Goal: Information Seeking & Learning: Find specific fact

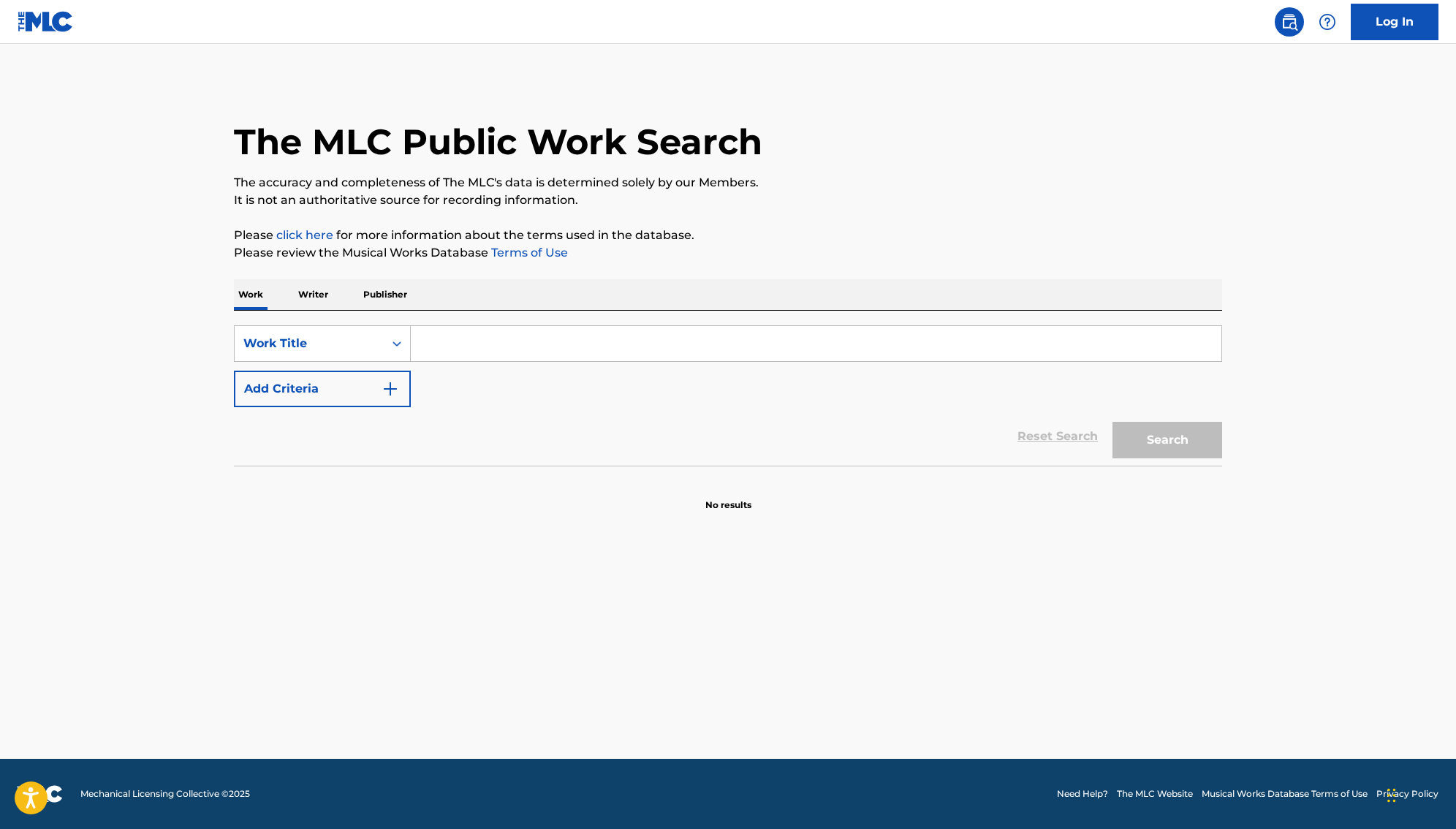
click at [543, 341] on input "Search Form" at bounding box center [816, 344] width 811 height 35
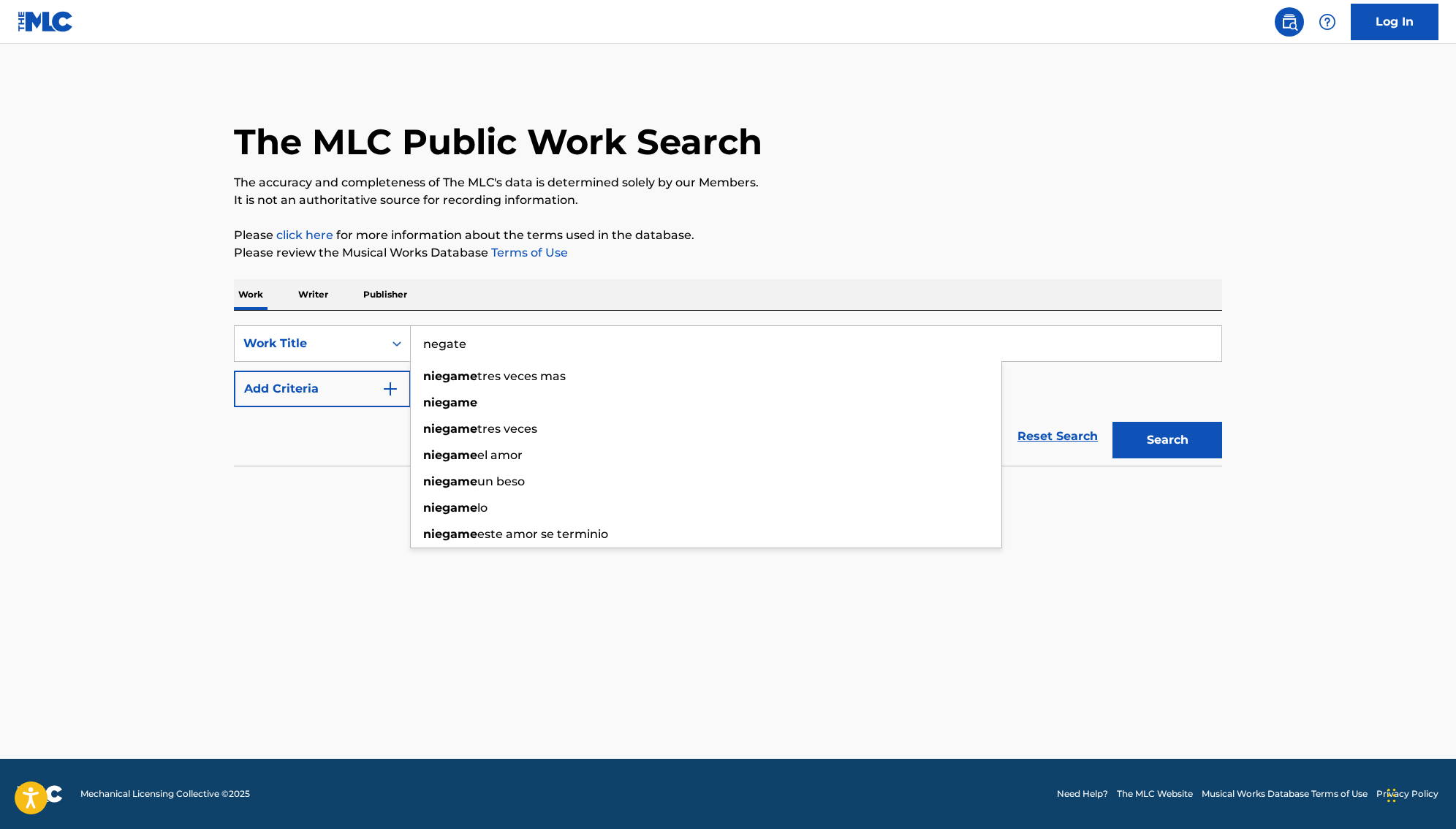
type input "negate"
drag, startPoint x: 543, startPoint y: 341, endPoint x: 329, endPoint y: 469, distance: 249.4
click at [329, 469] on section at bounding box center [728, 470] width 988 height 8
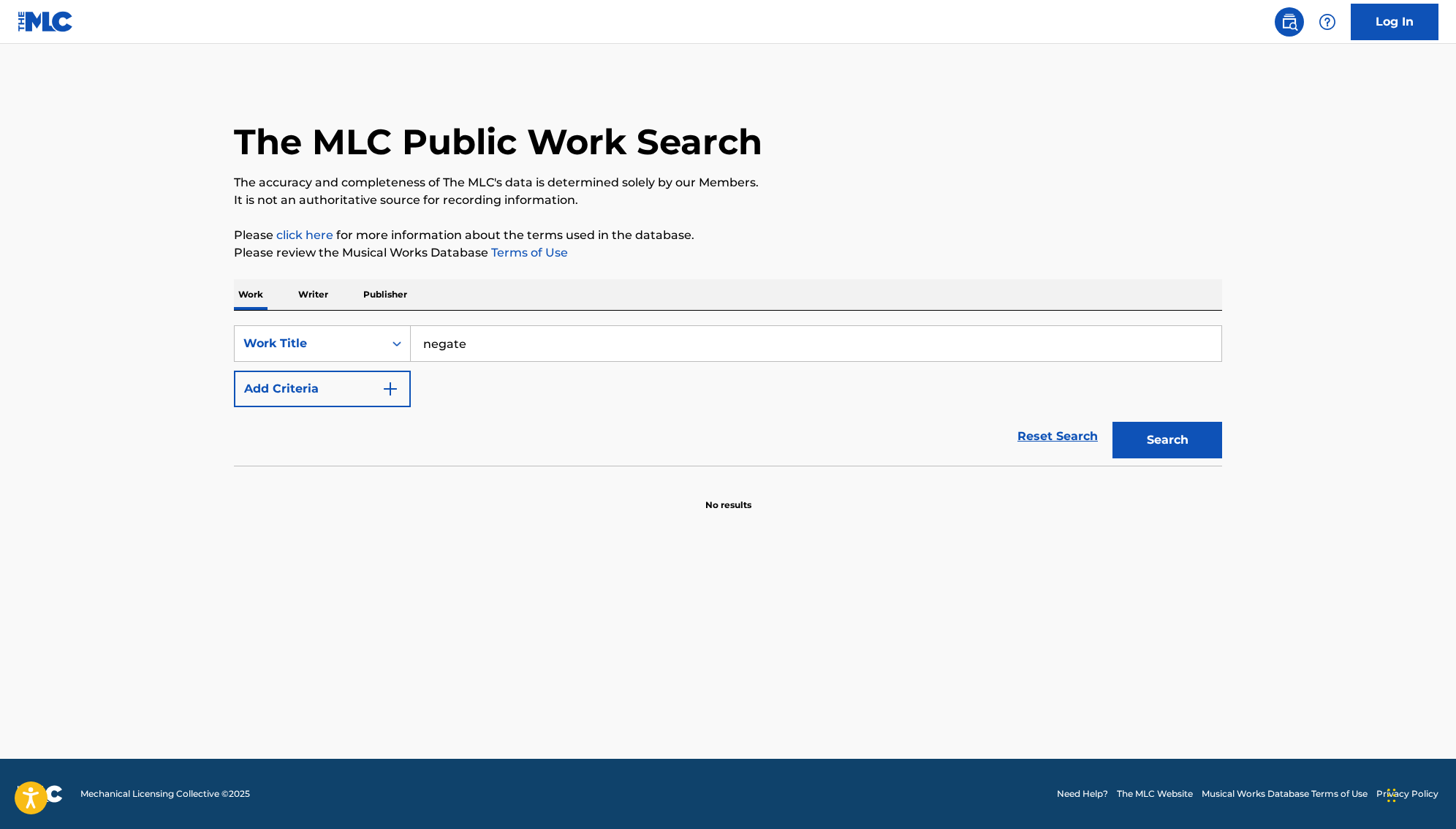
click at [396, 394] on img "Search Form" at bounding box center [390, 388] width 17 height 17
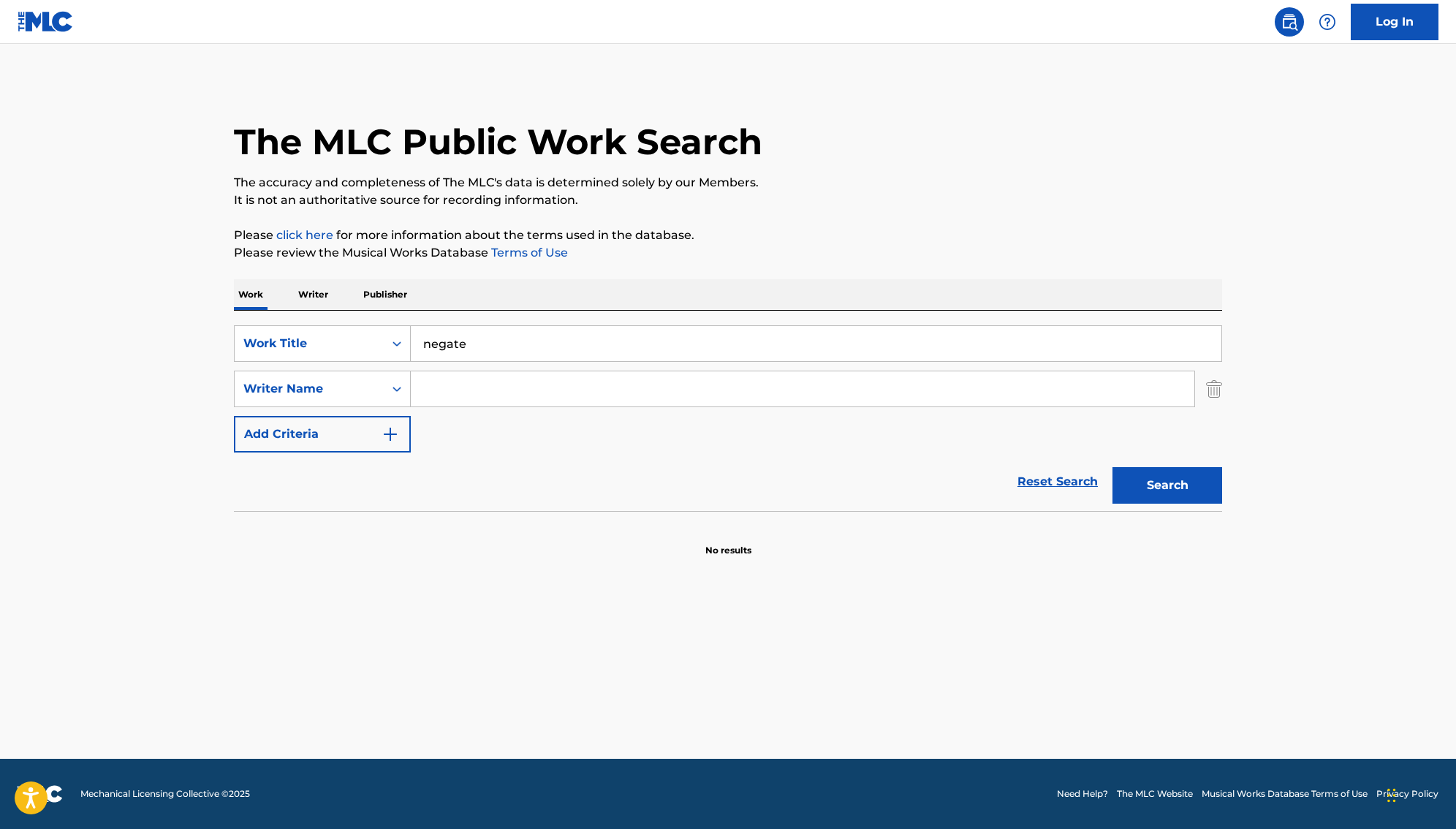
click at [424, 389] on input "Search Form" at bounding box center [802, 388] width 783 height 35
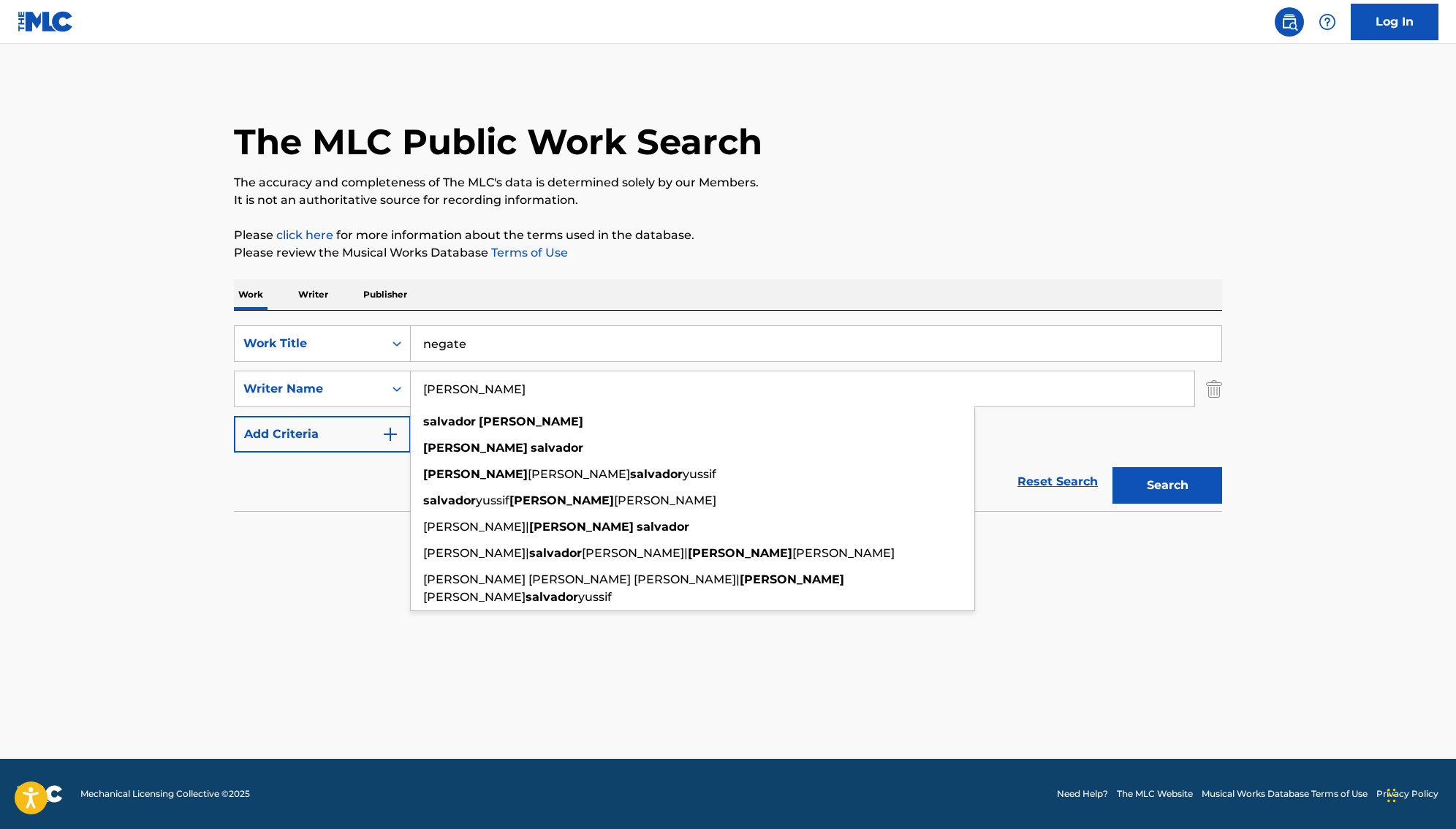
type input "salvador aponte"
click at [1132, 481] on button "Search" at bounding box center [1167, 485] width 110 height 37
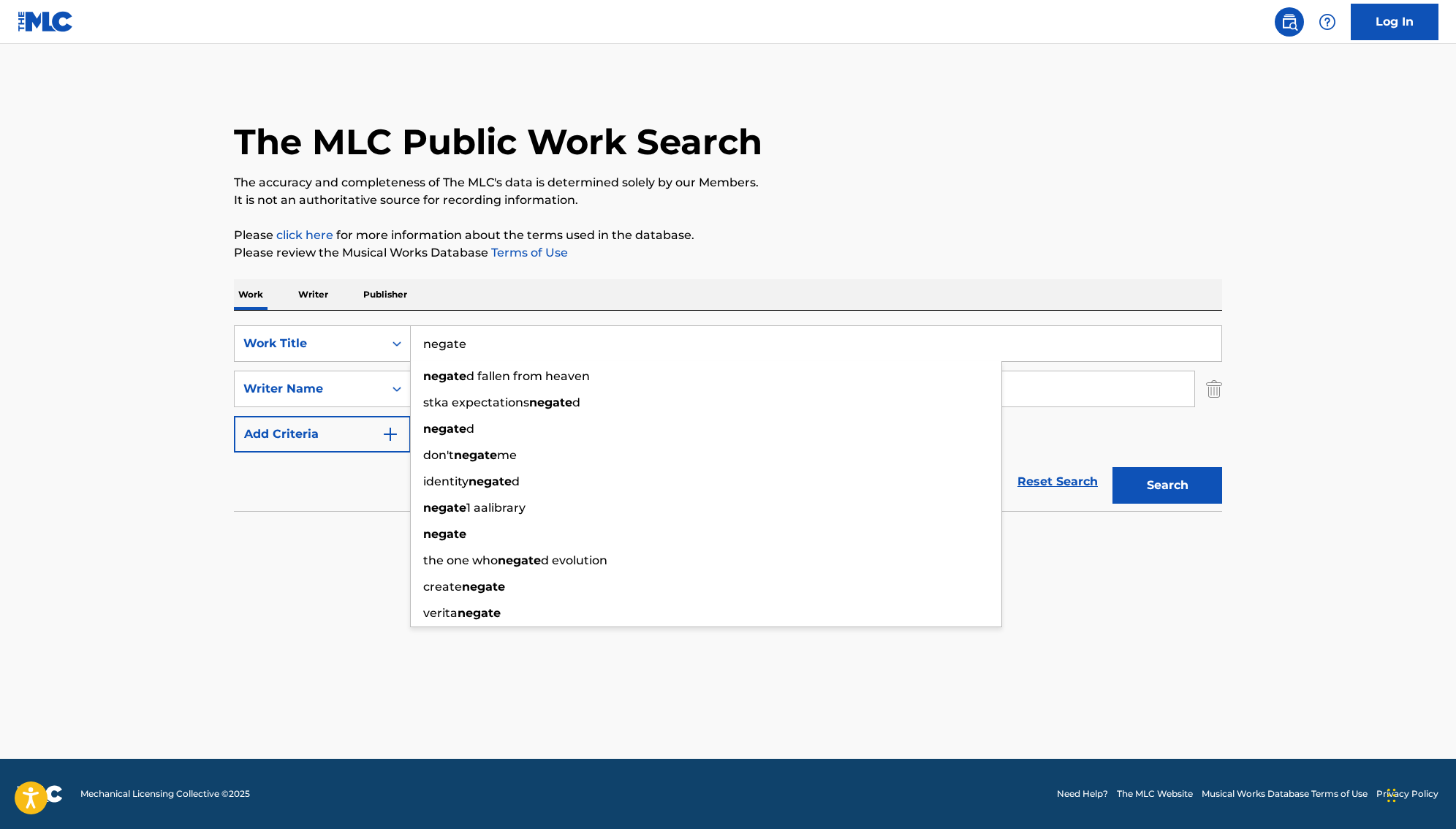
click at [505, 349] on input "negate" at bounding box center [816, 344] width 811 height 35
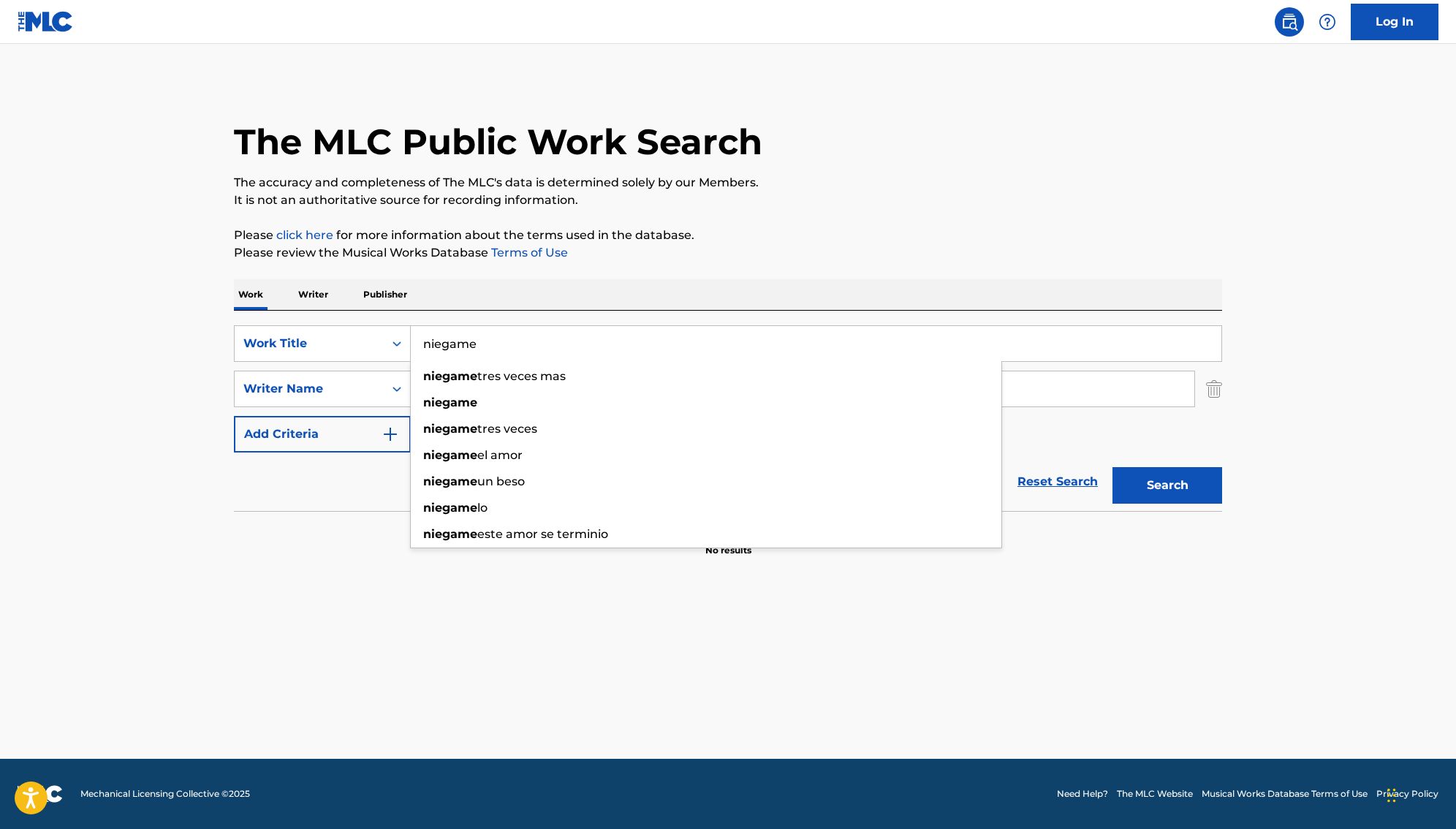
type input "niegame"
click at [1036, 675] on main "The MLC Public Work Search The accuracy and completeness of The MLC's data is d…" at bounding box center [728, 401] width 1456 height 714
click at [1161, 500] on button "Search" at bounding box center [1167, 485] width 110 height 37
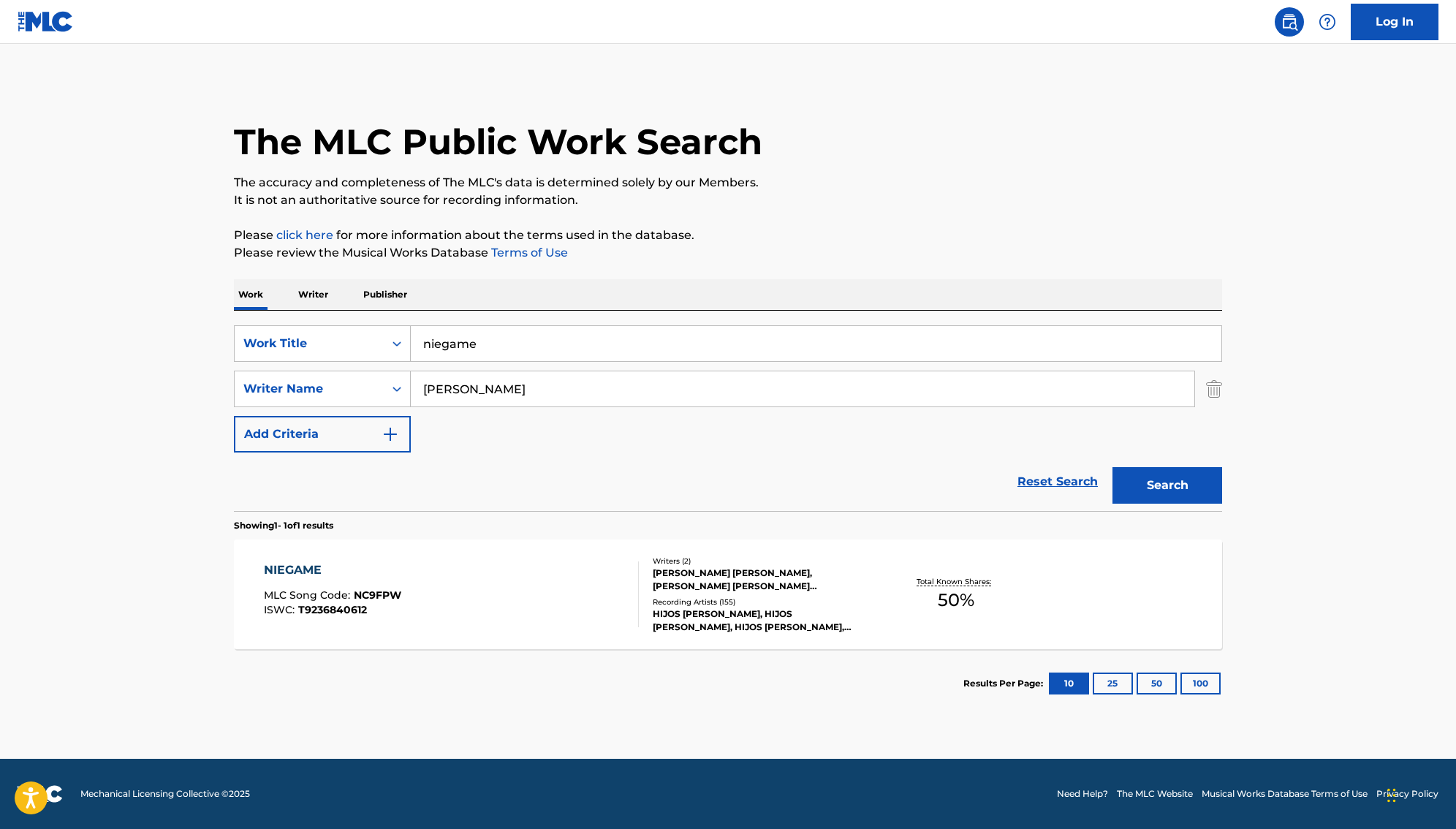
click at [726, 579] on div "SALVADOR YUSSIF APONTE MARCOS, PABLO ADRIAN NAVARRO MEZA" at bounding box center [763, 580] width 221 height 27
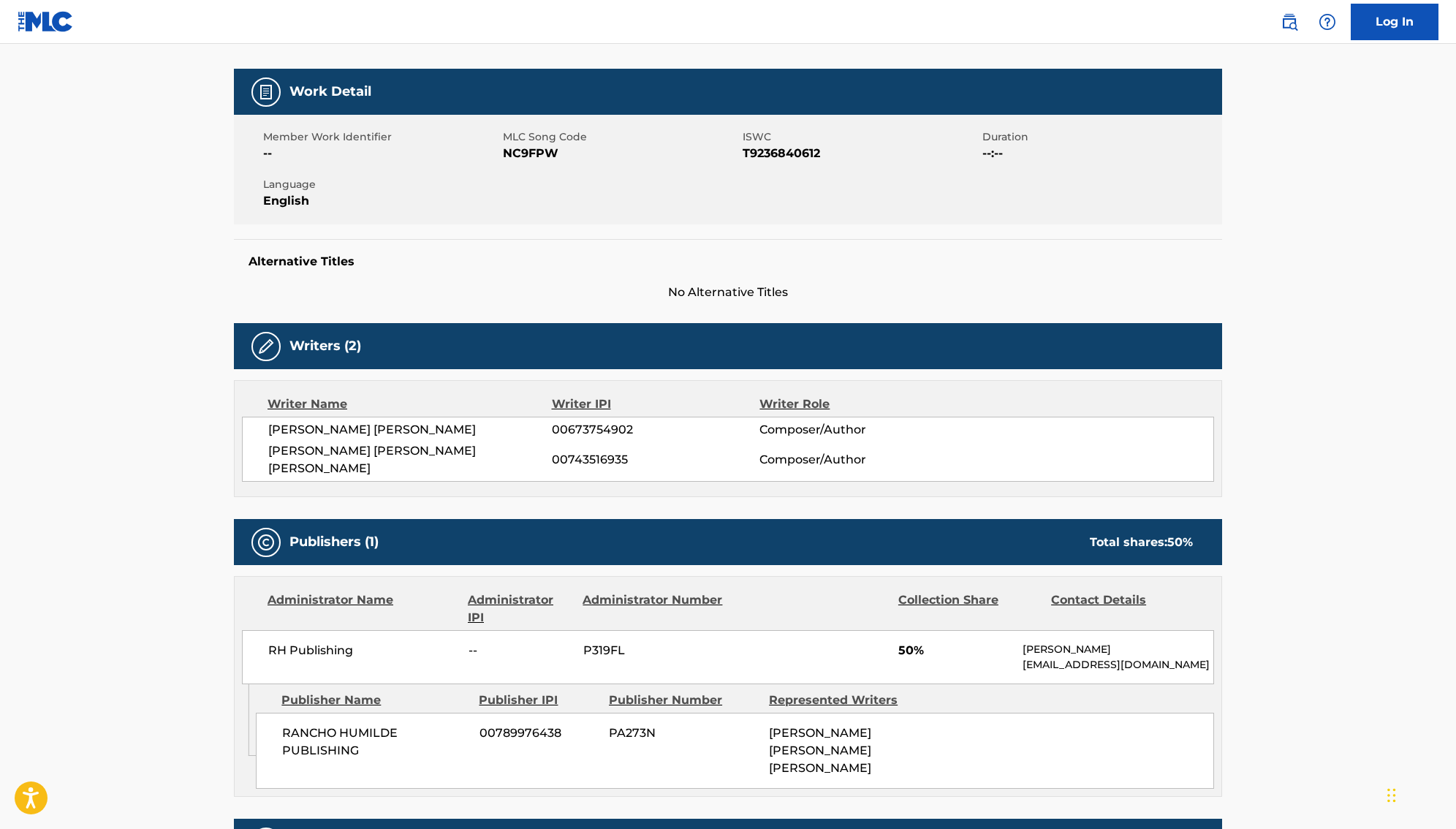
scroll to position [193, 0]
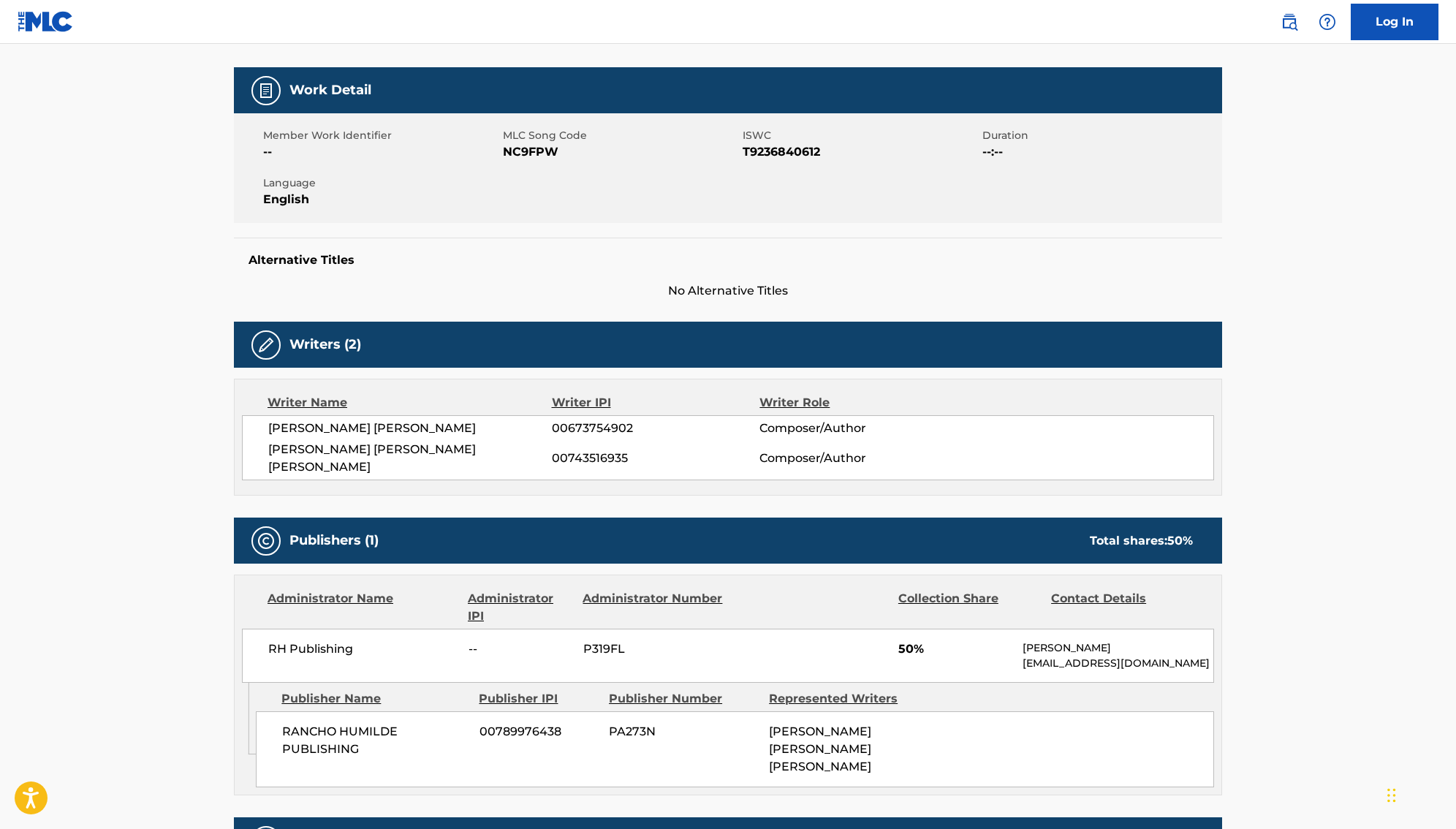
drag, startPoint x: 726, startPoint y: 579, endPoint x: 724, endPoint y: 592, distance: 13.2
click at [726, 590] on div "Administrator Name Administrator IPI Administrator Number Collection Share Cont…" at bounding box center [728, 607] width 971 height 35
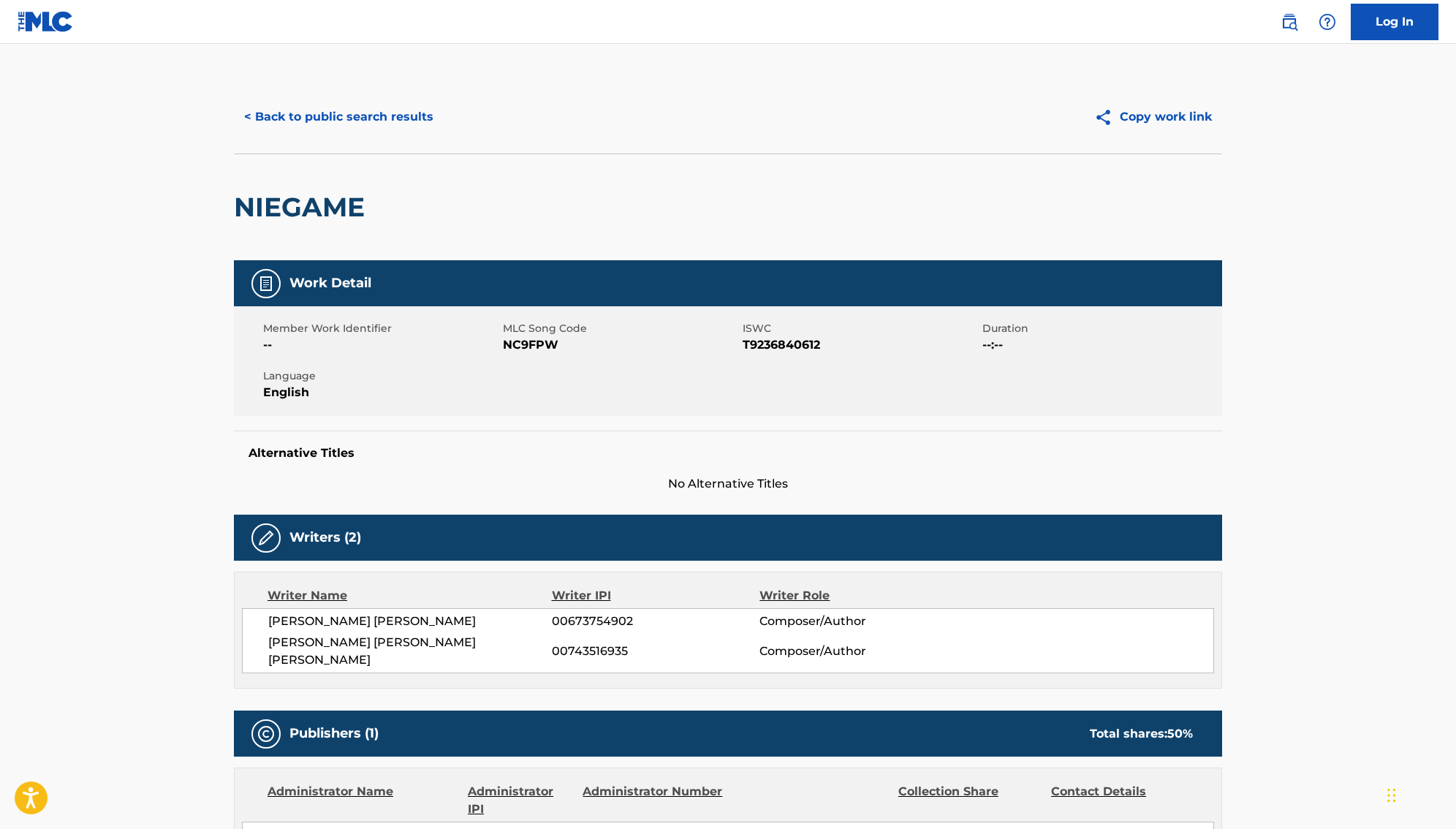
scroll to position [0, 0]
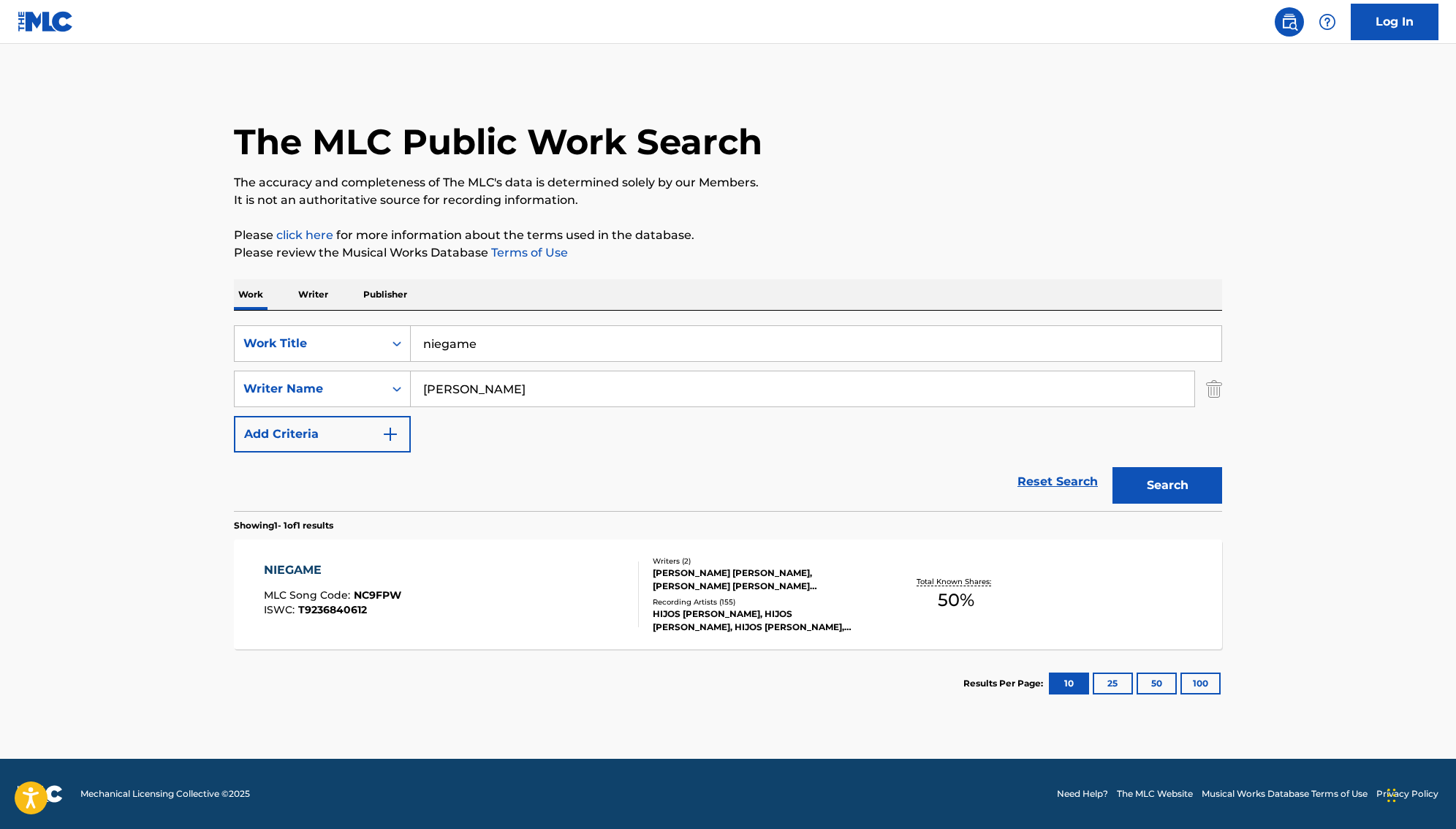
click at [483, 348] on input "niegame" at bounding box center [816, 344] width 811 height 35
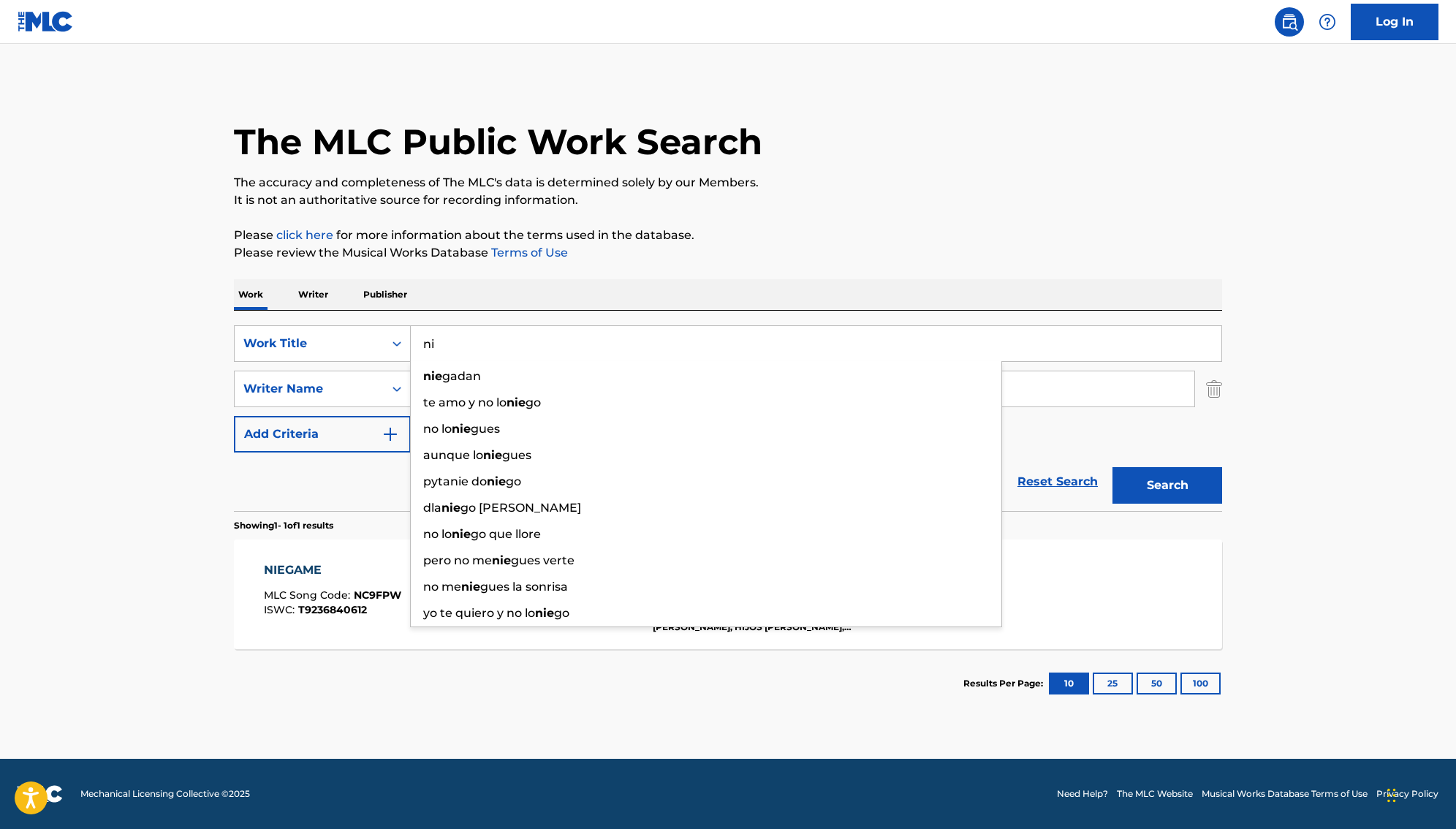
type input "n"
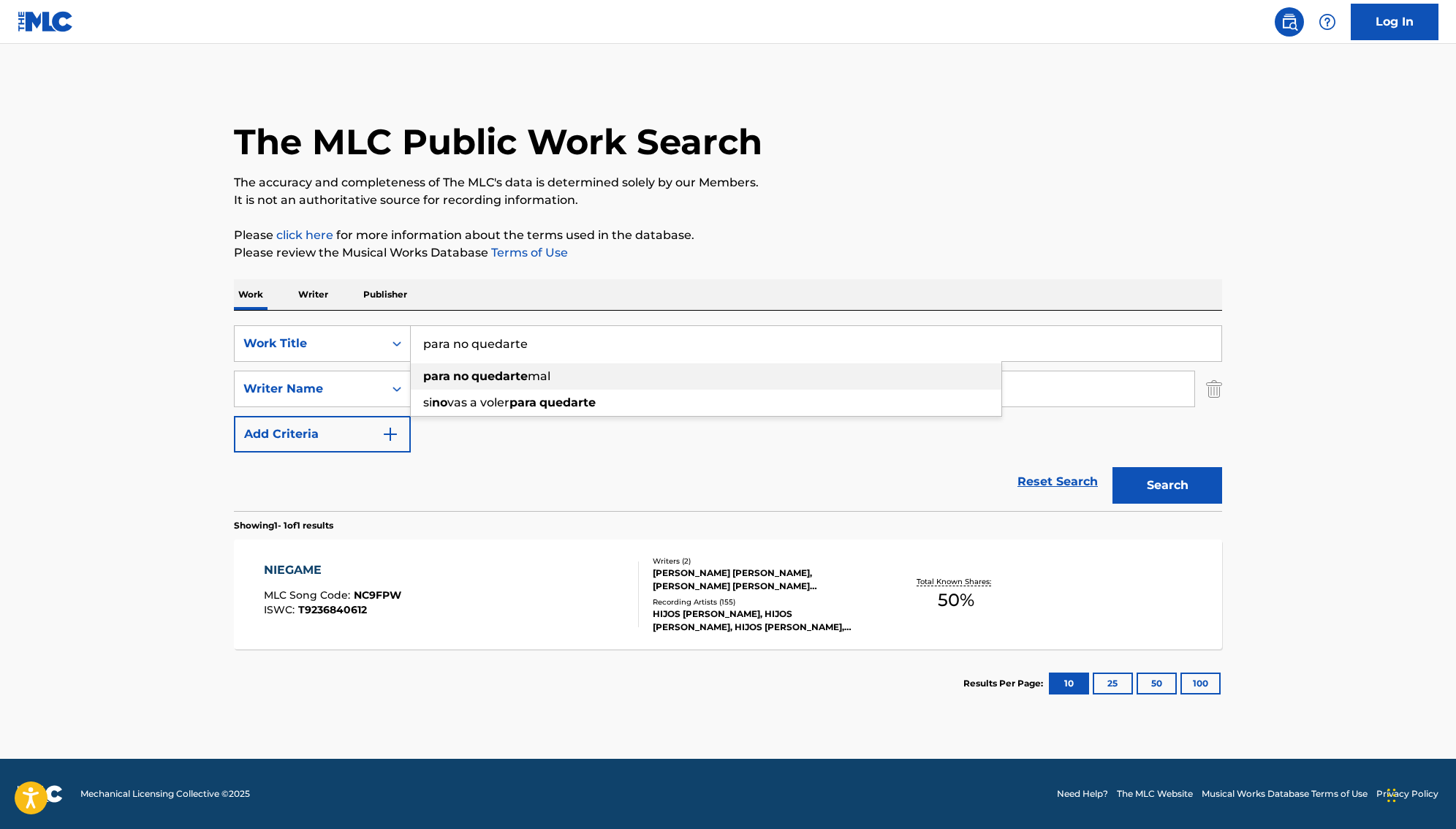
click at [468, 371] on strong "no" at bounding box center [460, 376] width 15 height 14
type input "para no quedarte mal"
click at [1150, 491] on button "Search" at bounding box center [1167, 485] width 110 height 37
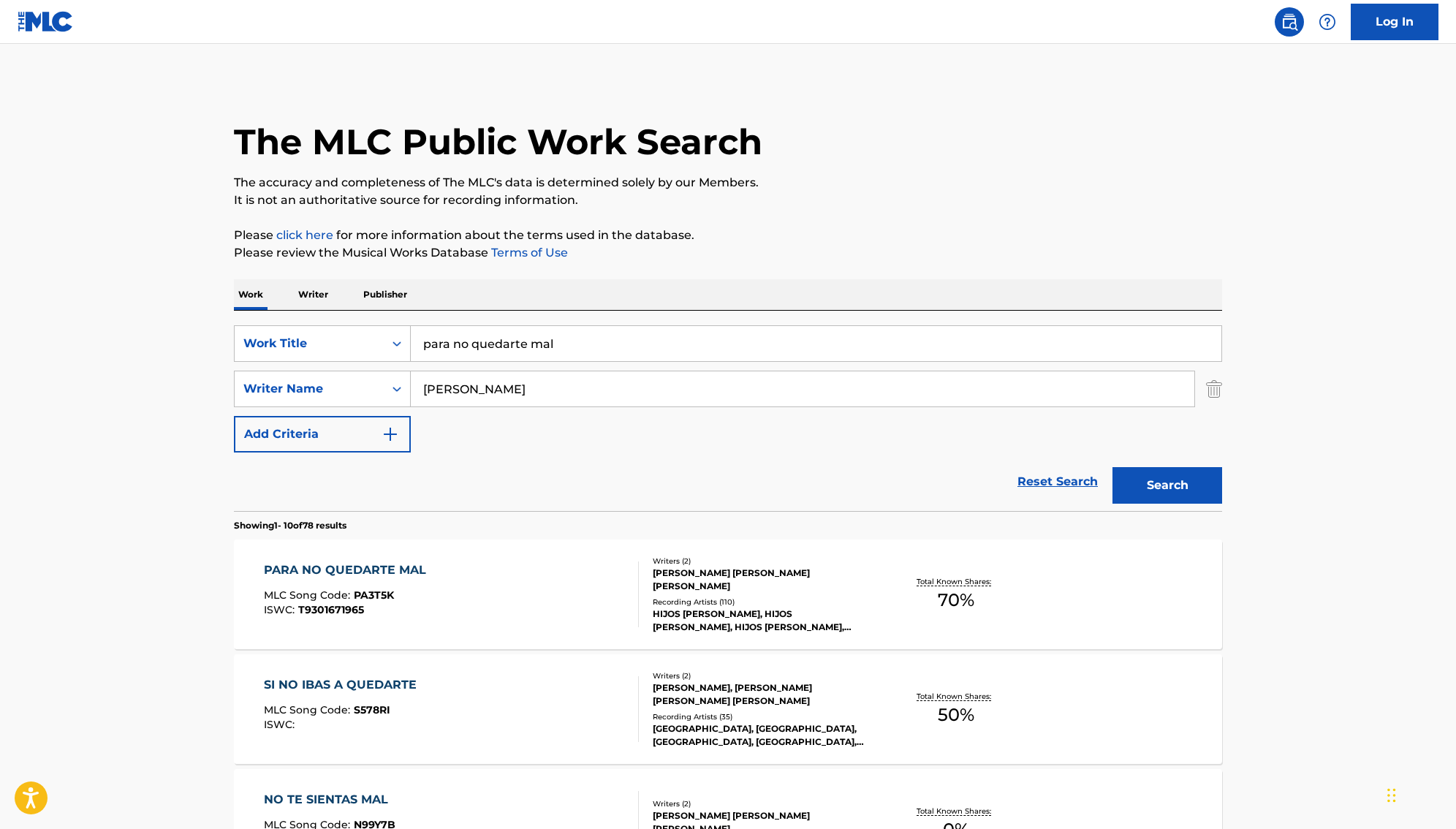
click at [765, 585] on div "SALVADOR YUSSIF APONTE MARCOS, EDGAR SALVADOR HURTADO MEDINA" at bounding box center [763, 580] width 221 height 27
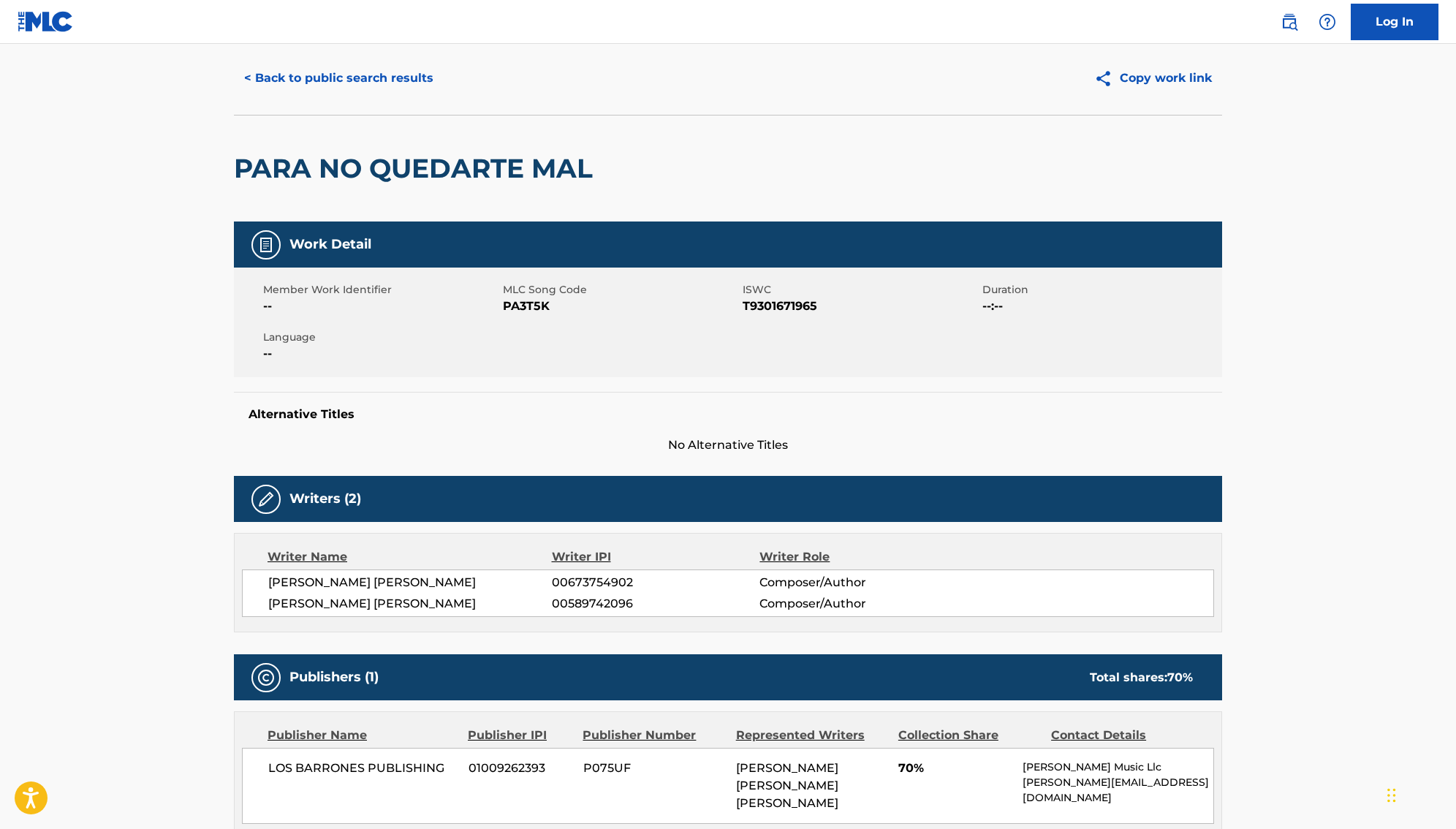
scroll to position [44, 0]
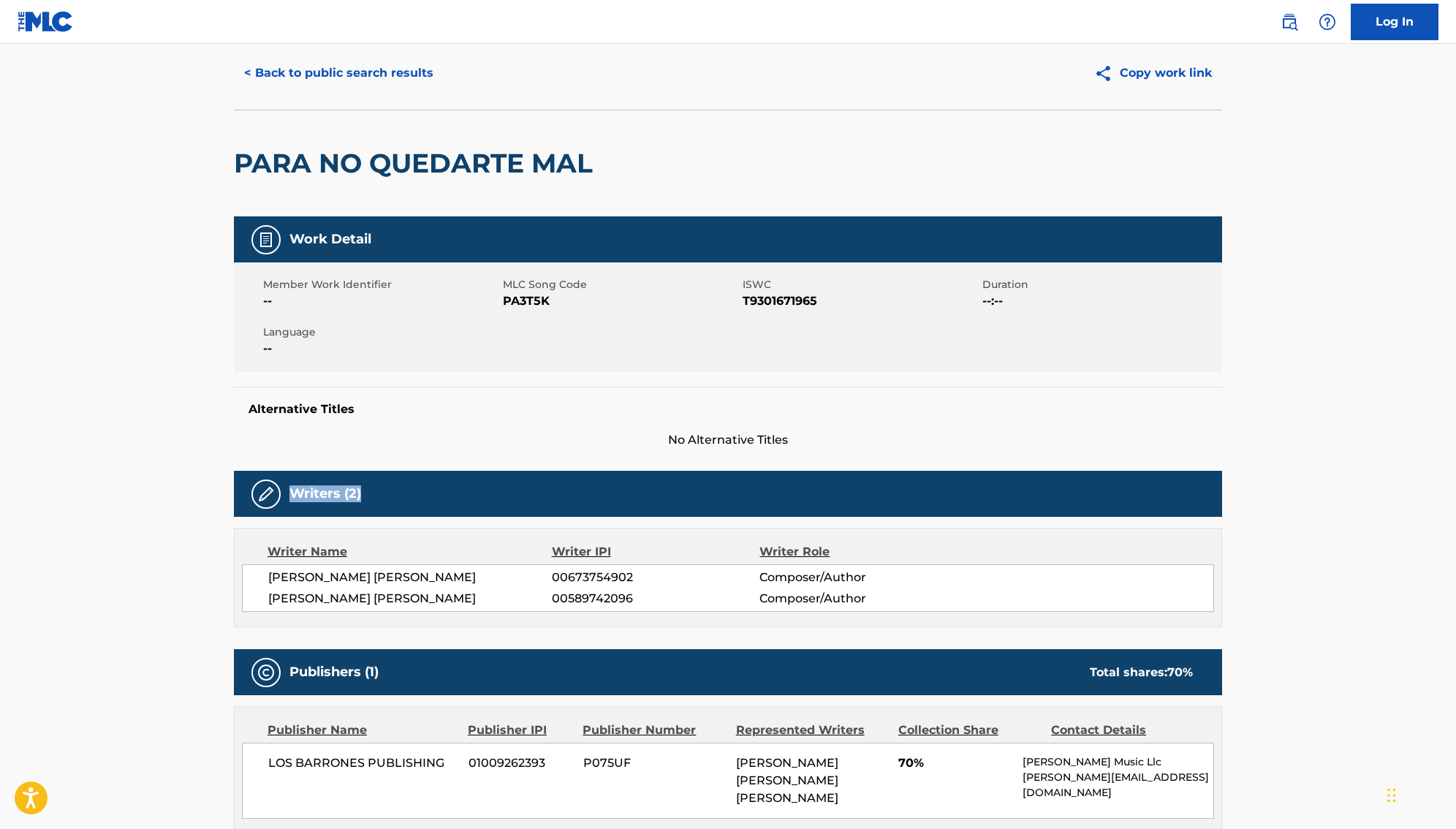
drag, startPoint x: 904, startPoint y: 481, endPoint x: 942, endPoint y: 495, distance: 40.5
click at [942, 495] on div "Writers (2)" at bounding box center [728, 493] width 988 height 46
click at [949, 497] on div "Writers (2)" at bounding box center [728, 493] width 988 height 46
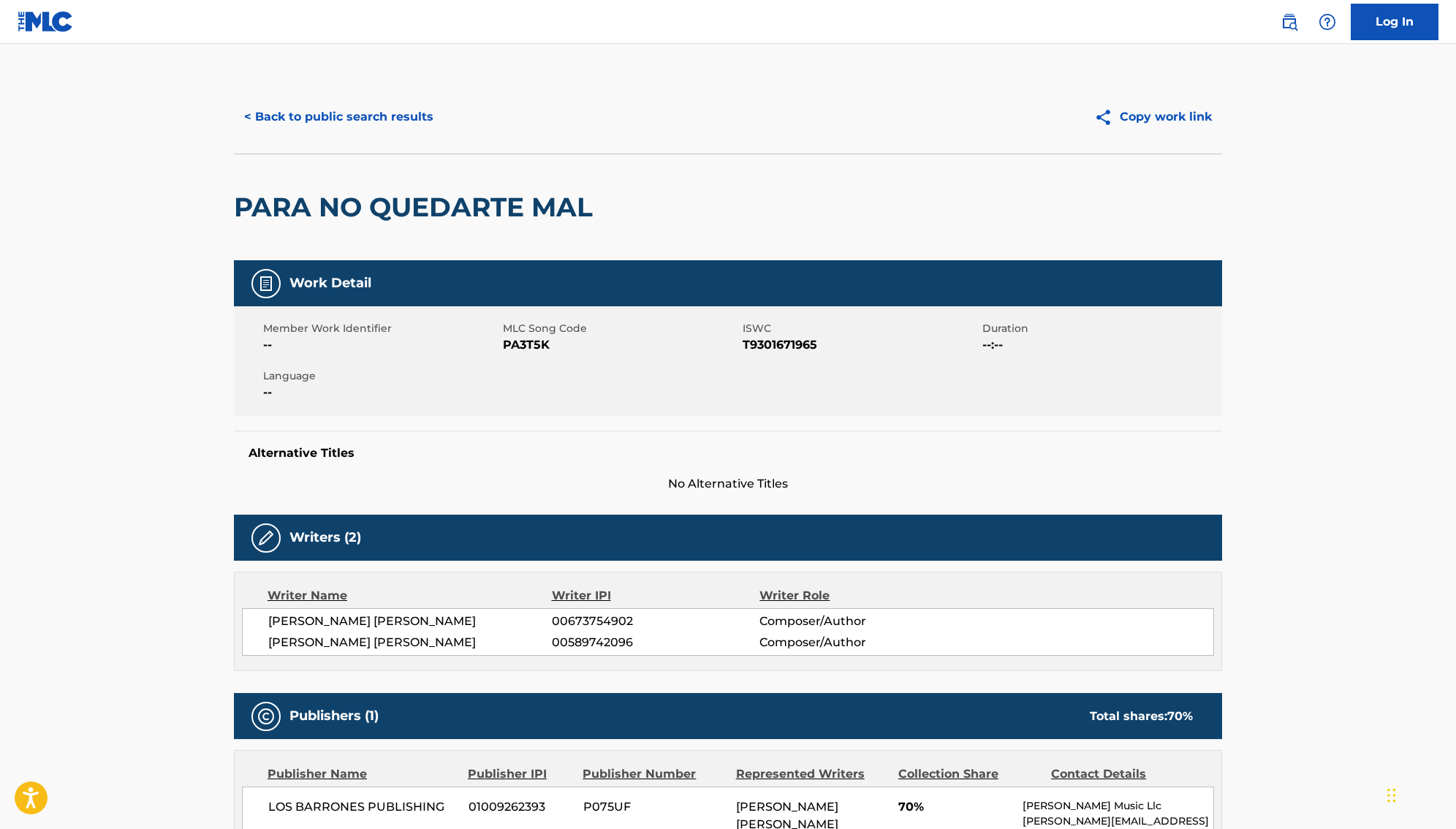
scroll to position [0, 0]
click at [266, 119] on button "< Back to public search results" at bounding box center [338, 117] width 210 height 37
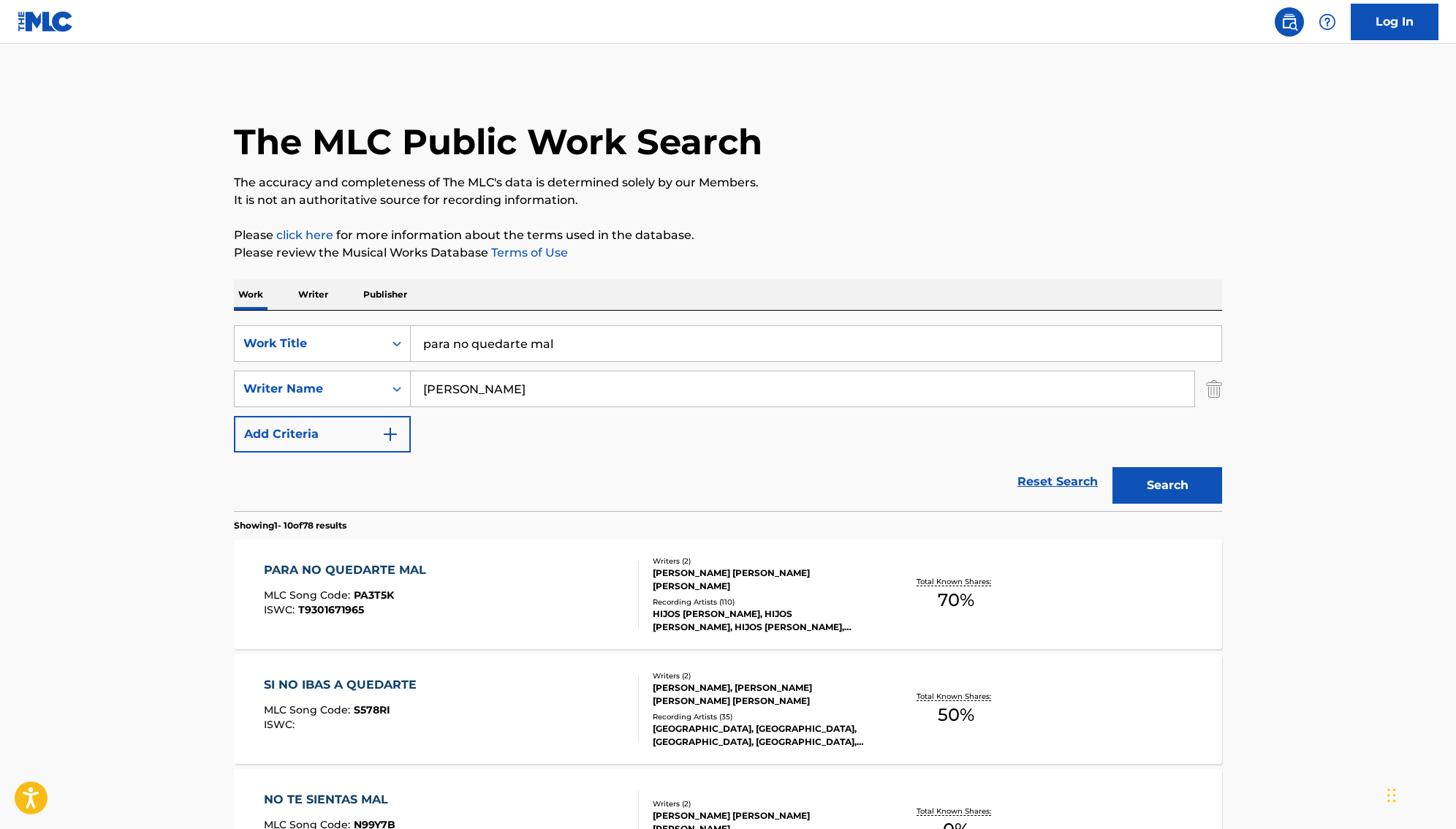
click at [564, 342] on input "para no quedarte mal" at bounding box center [816, 344] width 811 height 35
type input "p"
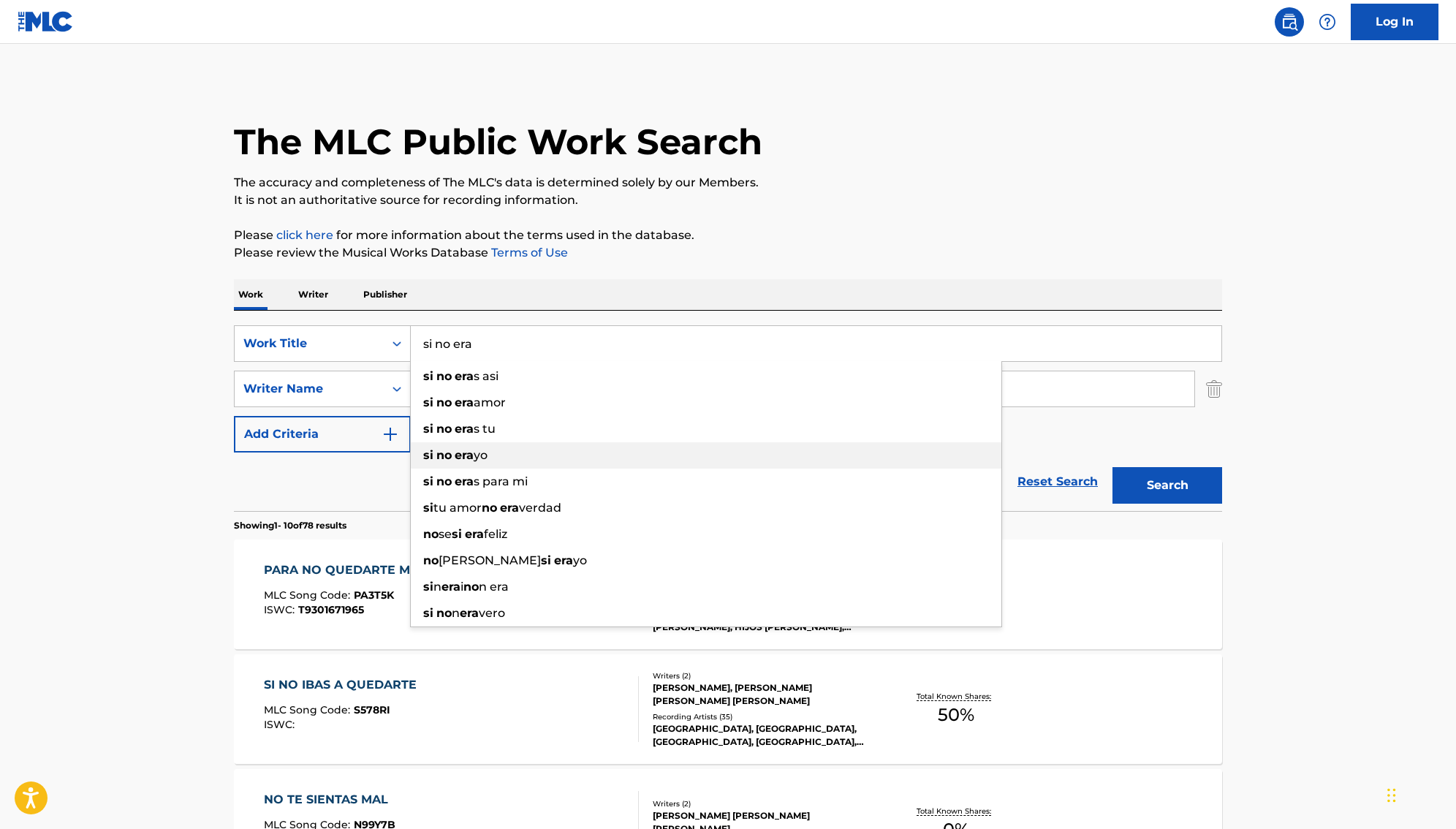
click at [539, 454] on div "si no era yo" at bounding box center [706, 456] width 591 height 27
type input "si no era yo"
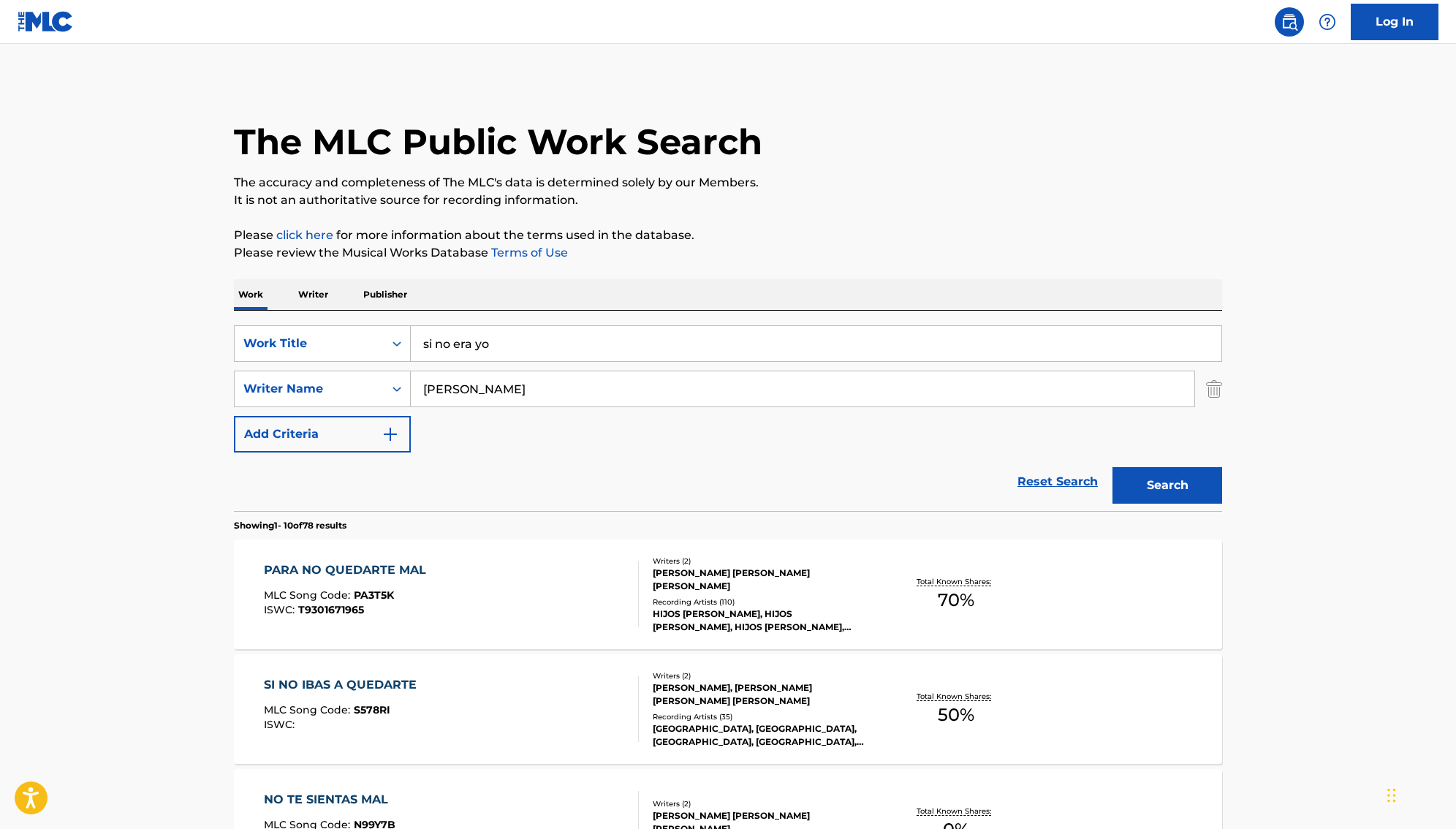
scroll to position [1, 0]
click at [1141, 477] on button "Search" at bounding box center [1167, 485] width 110 height 37
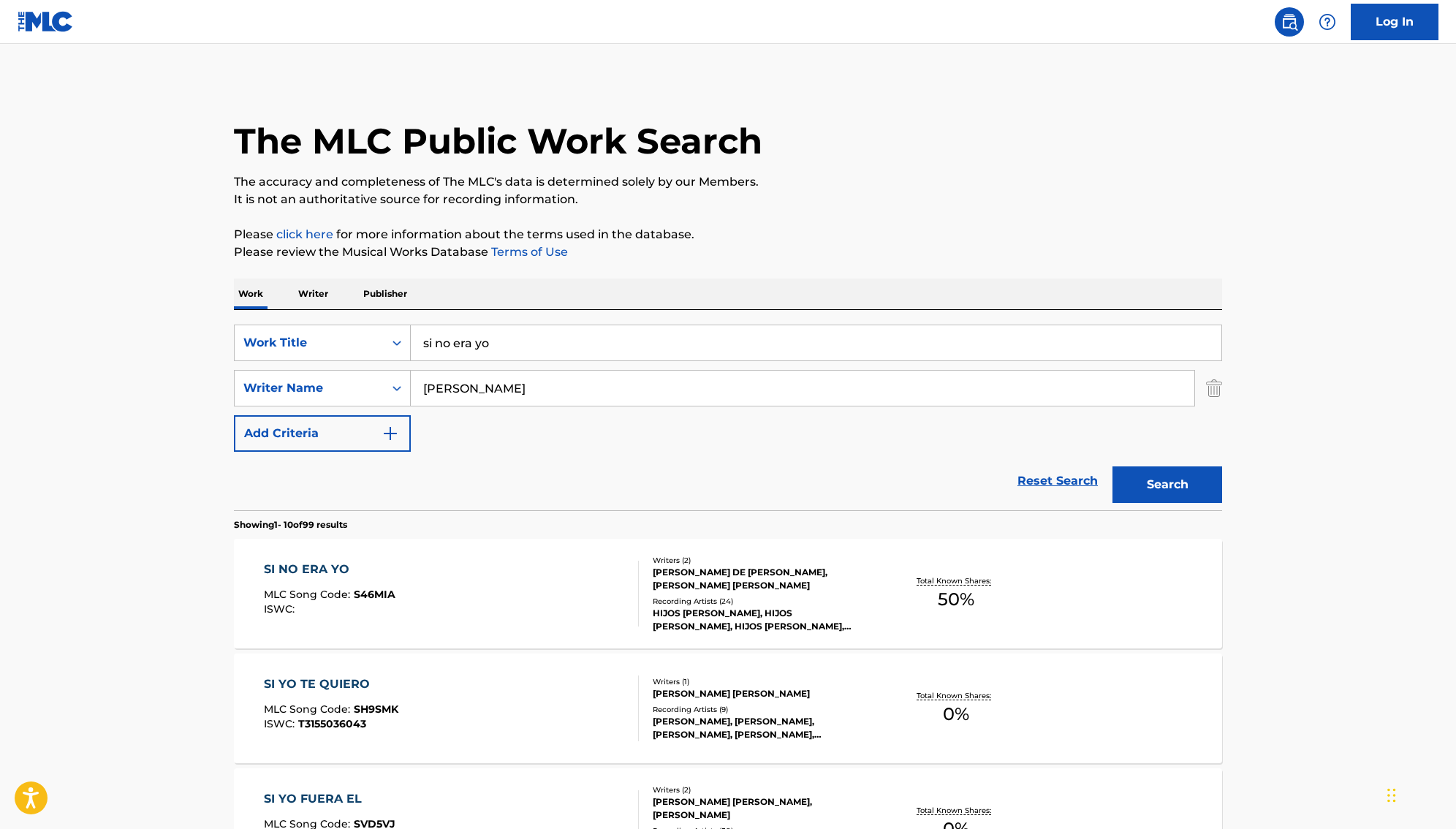
scroll to position [0, 0]
click at [691, 574] on div "MARIO DE JESUS BENITEZ MARTINEZ, SALVADOR YUSSIF APONTE MARCOS" at bounding box center [763, 580] width 221 height 27
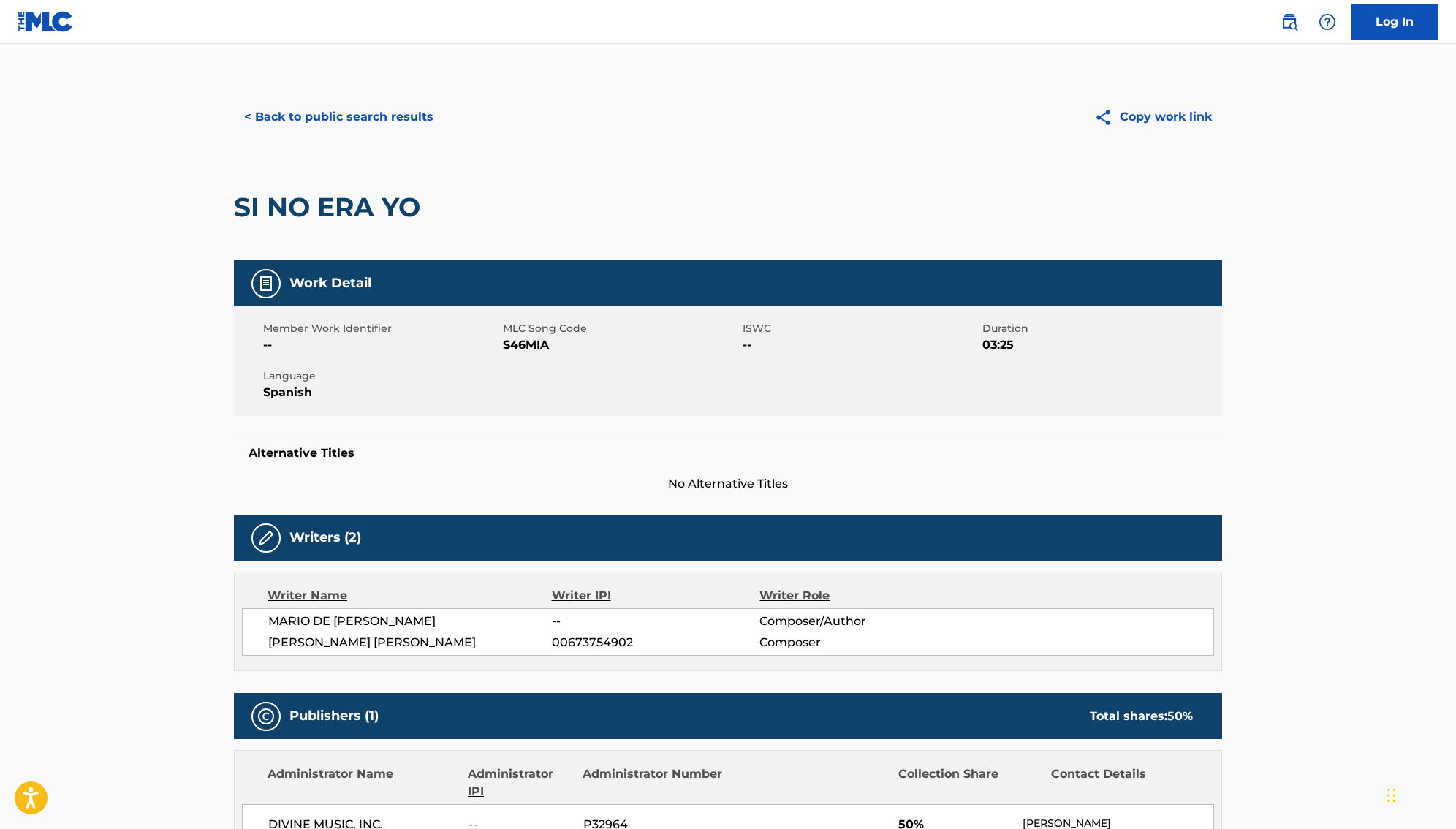
click at [300, 108] on button "< Back to public search results" at bounding box center [338, 117] width 210 height 37
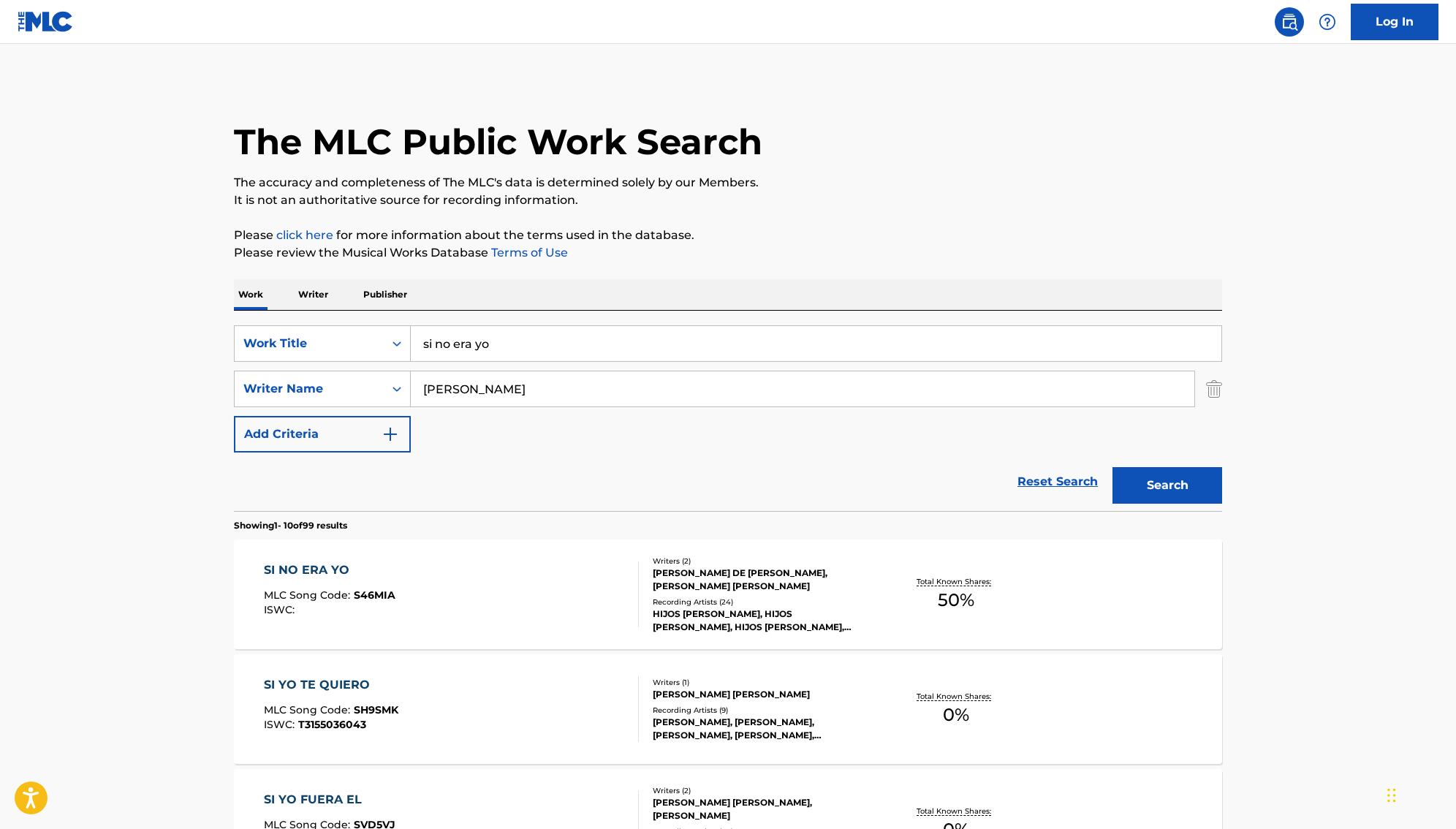
click at [519, 340] on input "si no era yo" at bounding box center [816, 344] width 811 height 35
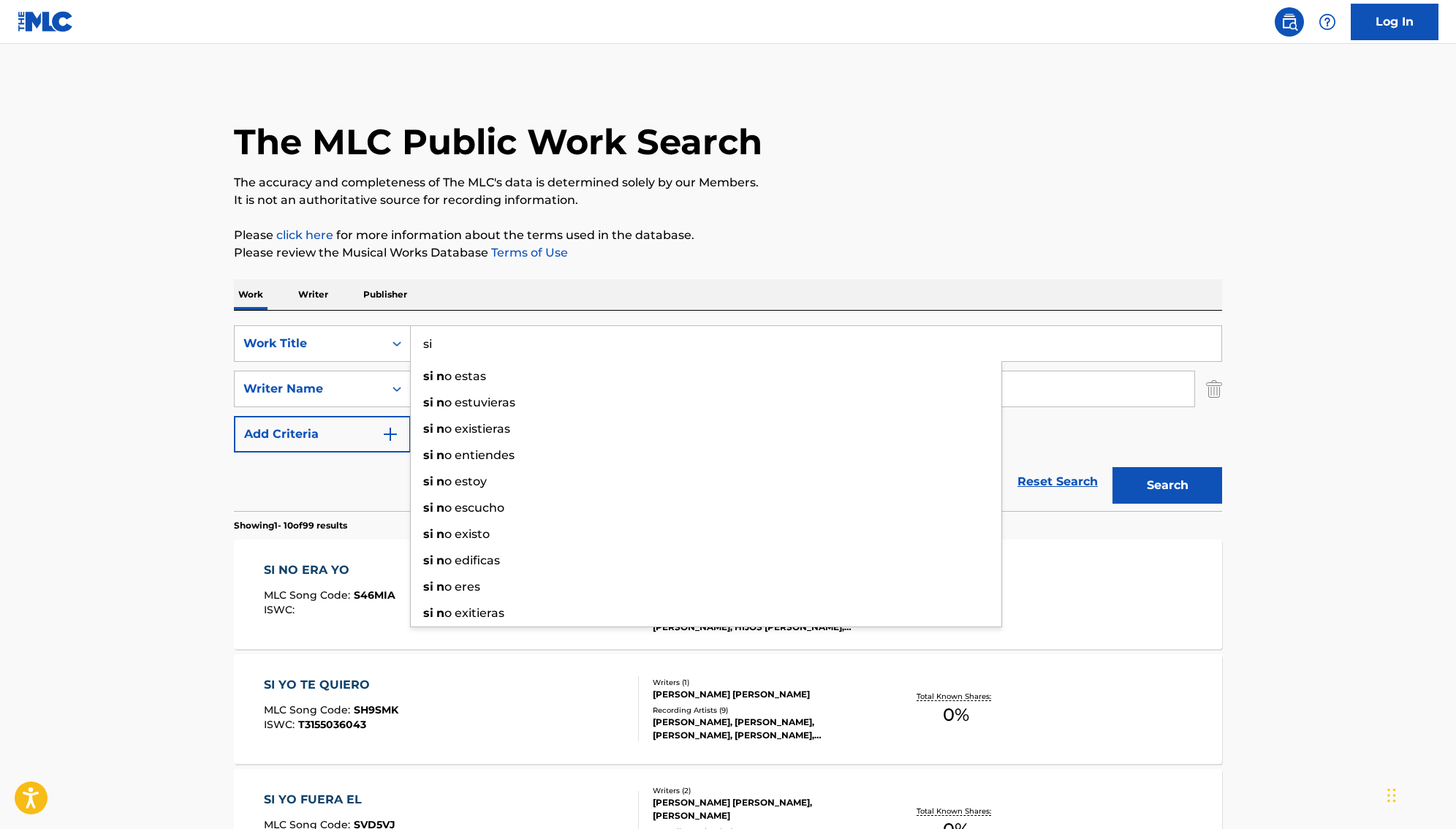
type input "s"
type input "cuidala"
click at [1167, 485] on button "Search" at bounding box center [1167, 485] width 110 height 37
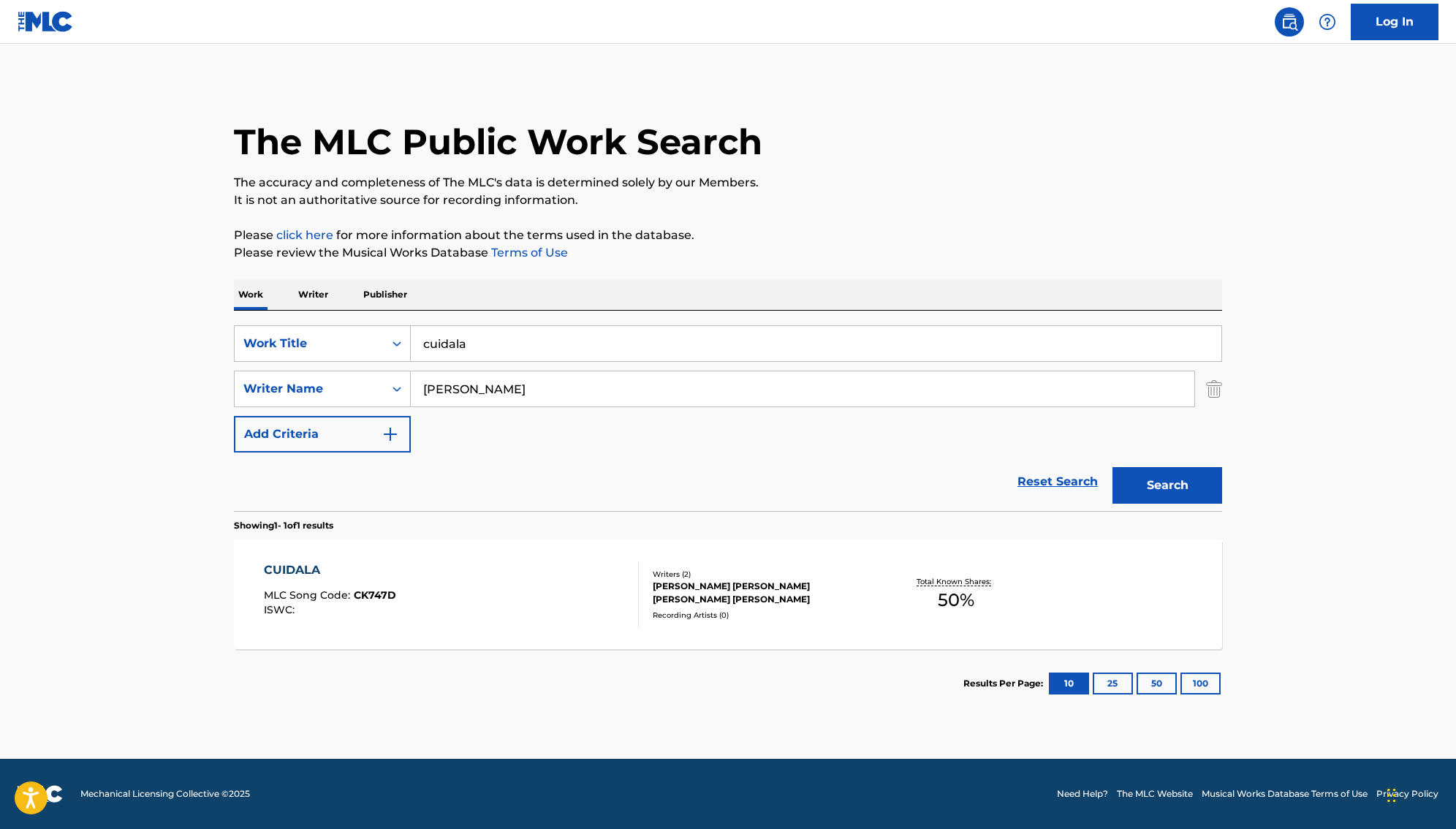
click at [727, 598] on div "EDGAR SALVADOR HURTADO MEDINA, SALVADOR YUSSIF APONTE MARCOS" at bounding box center [763, 592] width 221 height 27
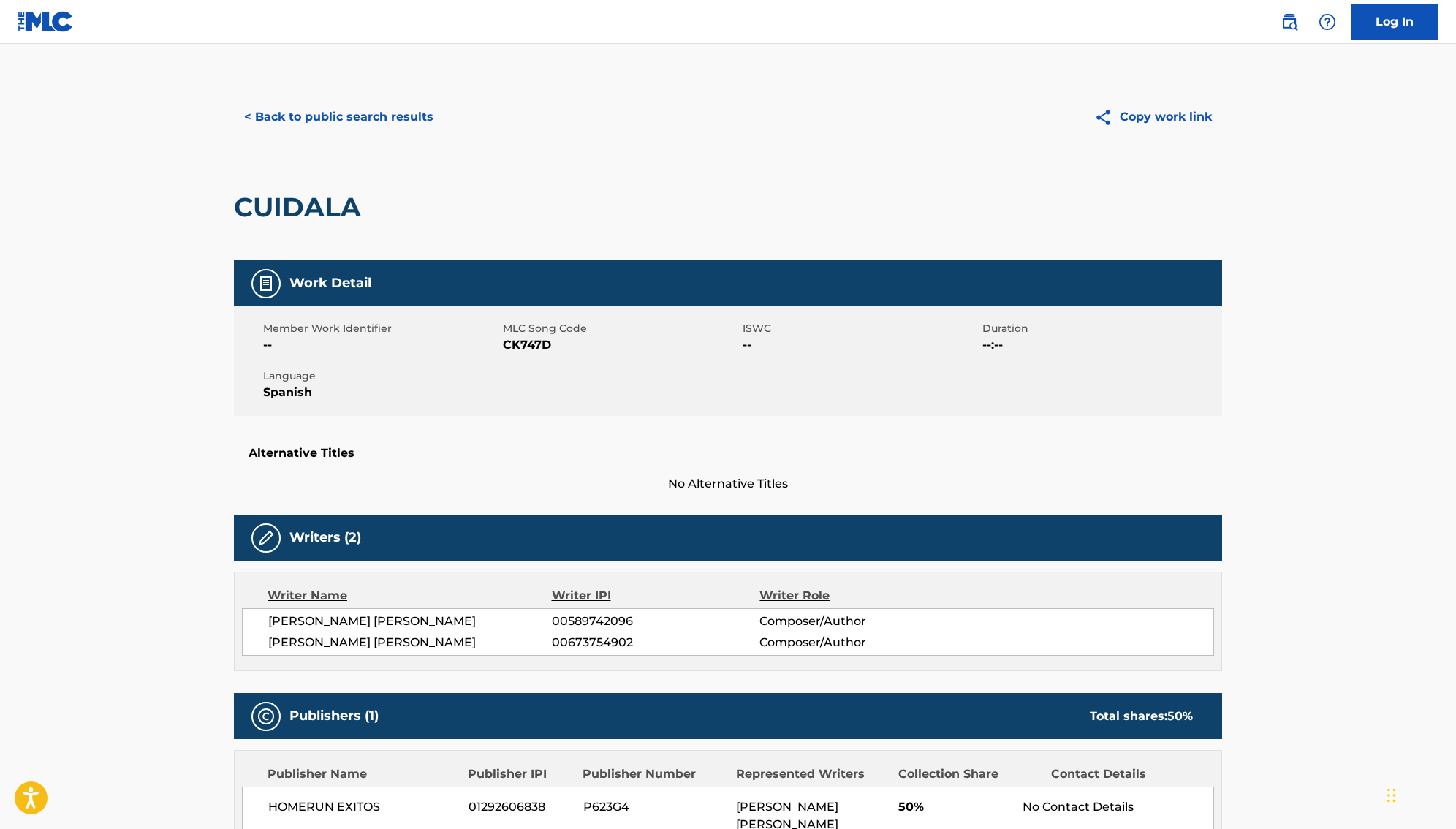
click at [314, 114] on button "< Back to public search results" at bounding box center [338, 117] width 210 height 37
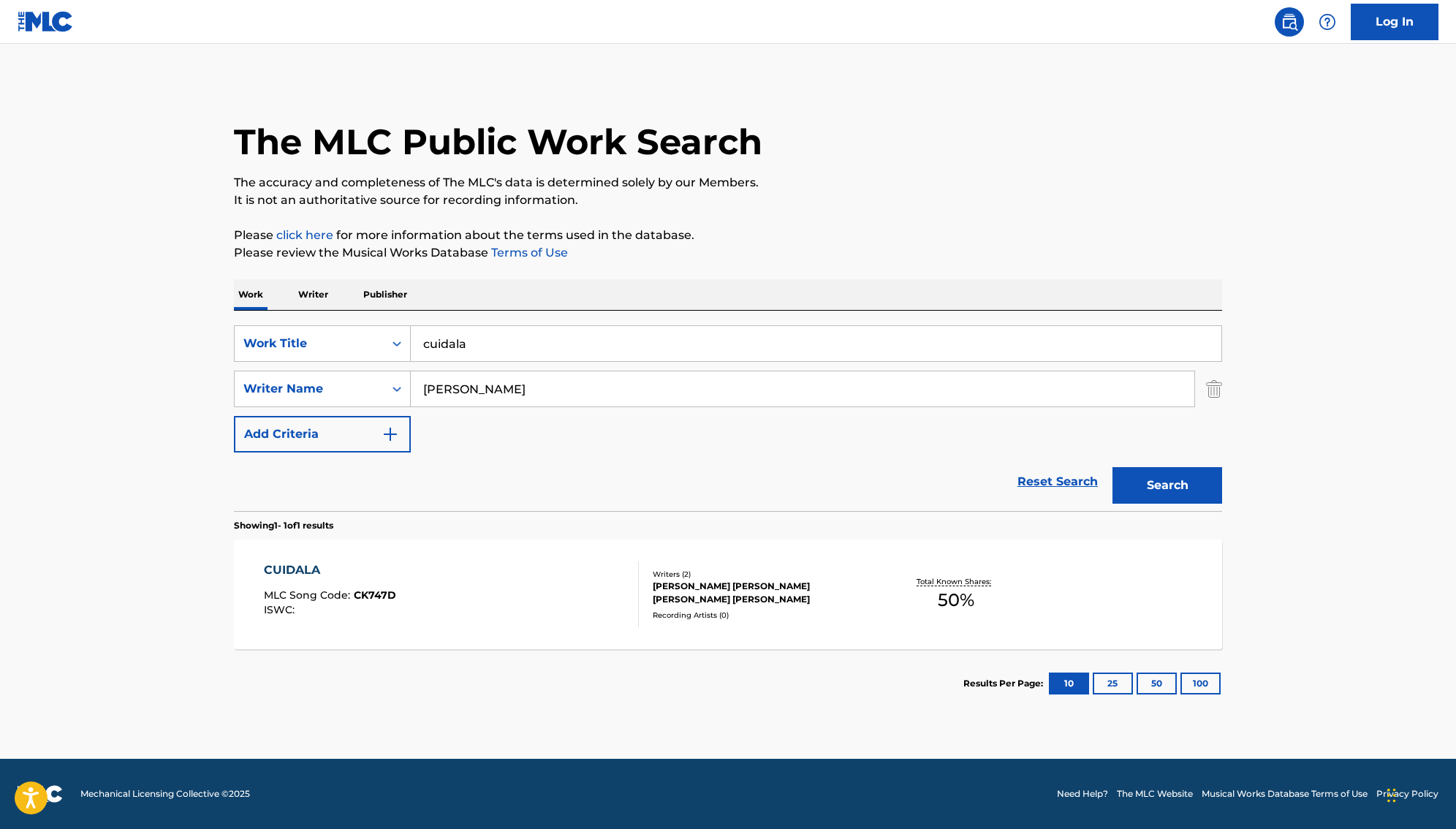
click at [554, 343] on input "cuidala" at bounding box center [816, 344] width 811 height 35
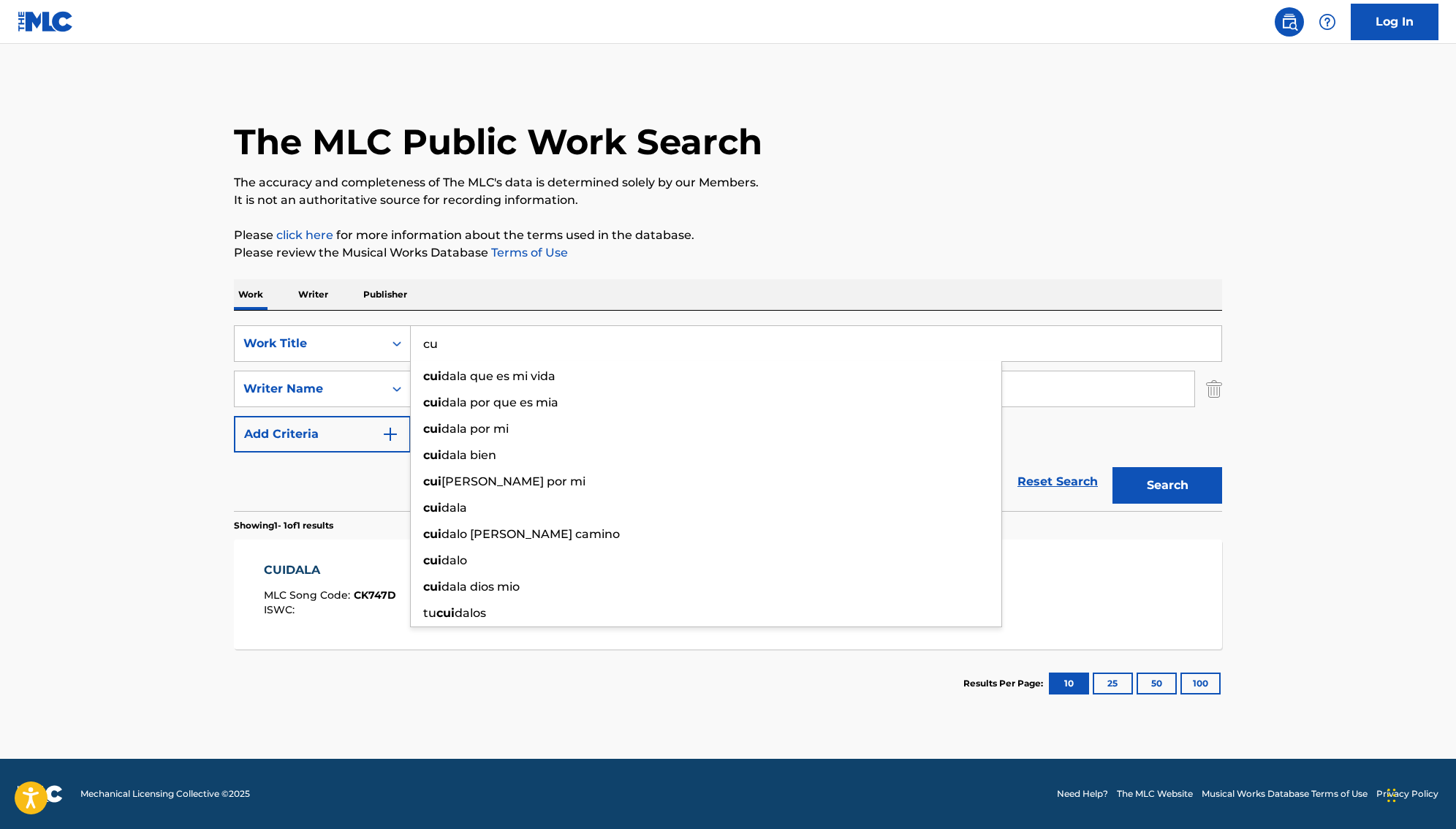
type input "c"
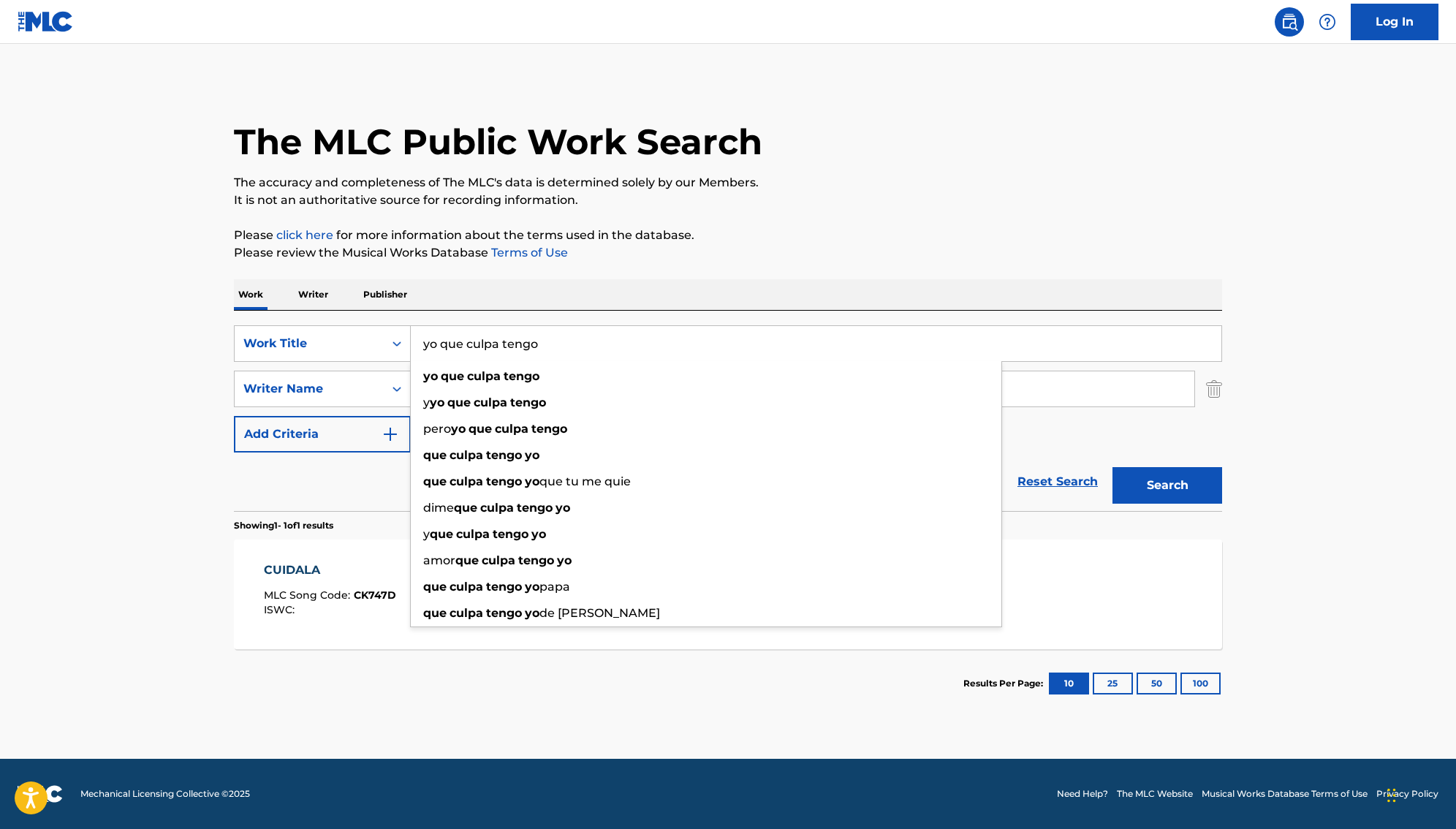
click at [1167, 485] on button "Search" at bounding box center [1167, 485] width 110 height 37
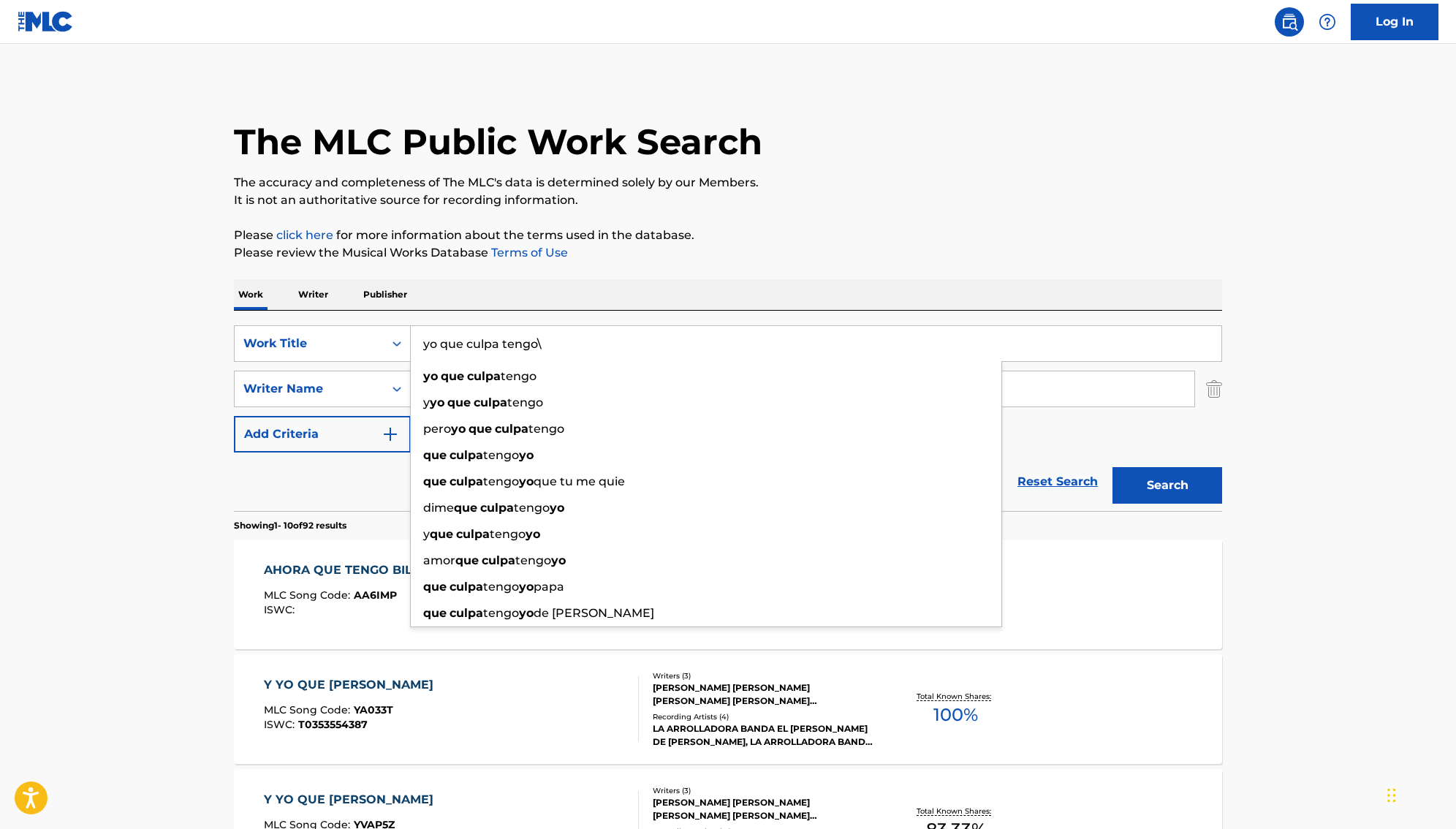
type input "yo que culpa tengo"
click at [1167, 485] on button "Search" at bounding box center [1167, 485] width 110 height 37
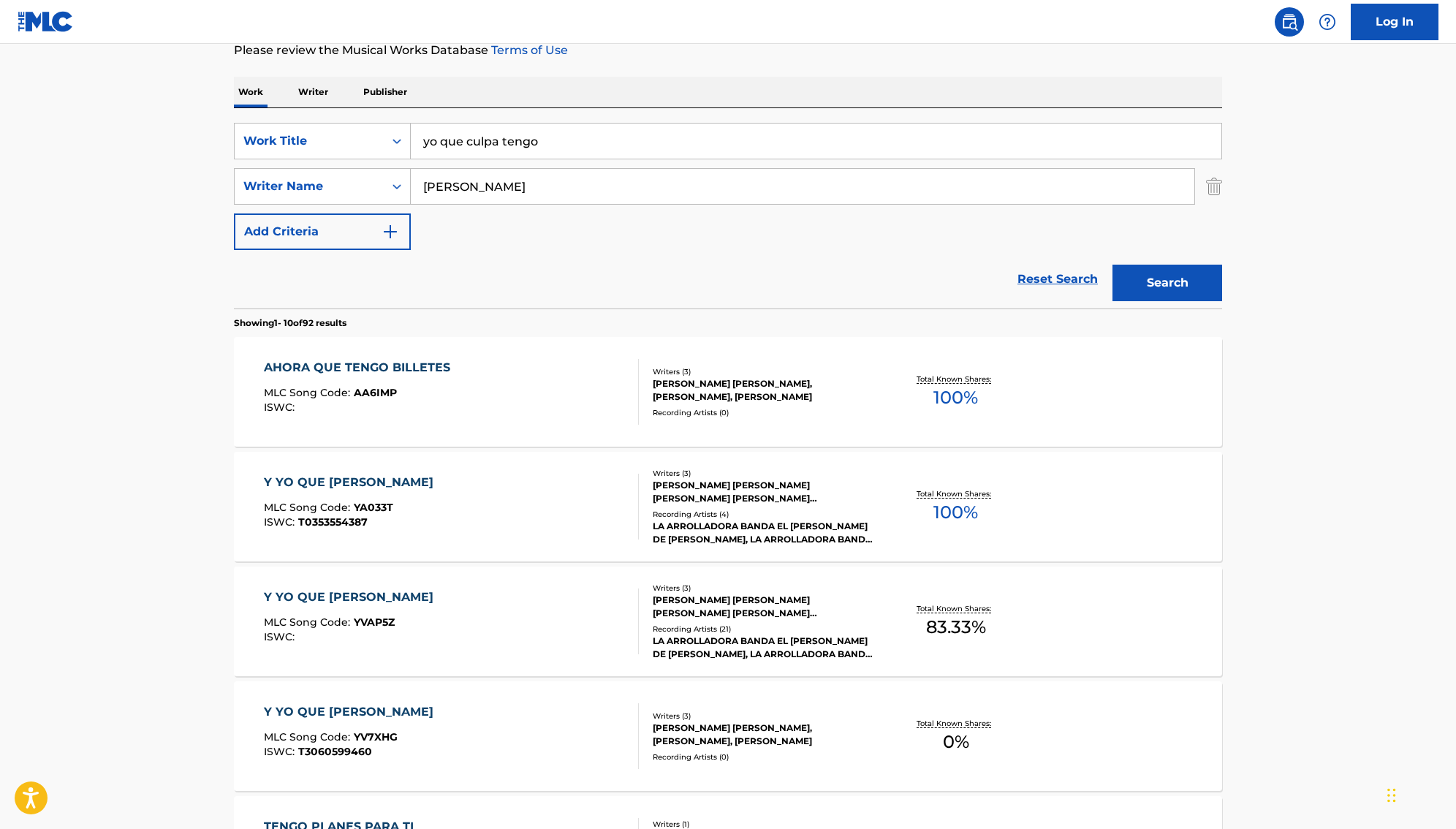
scroll to position [203, 0]
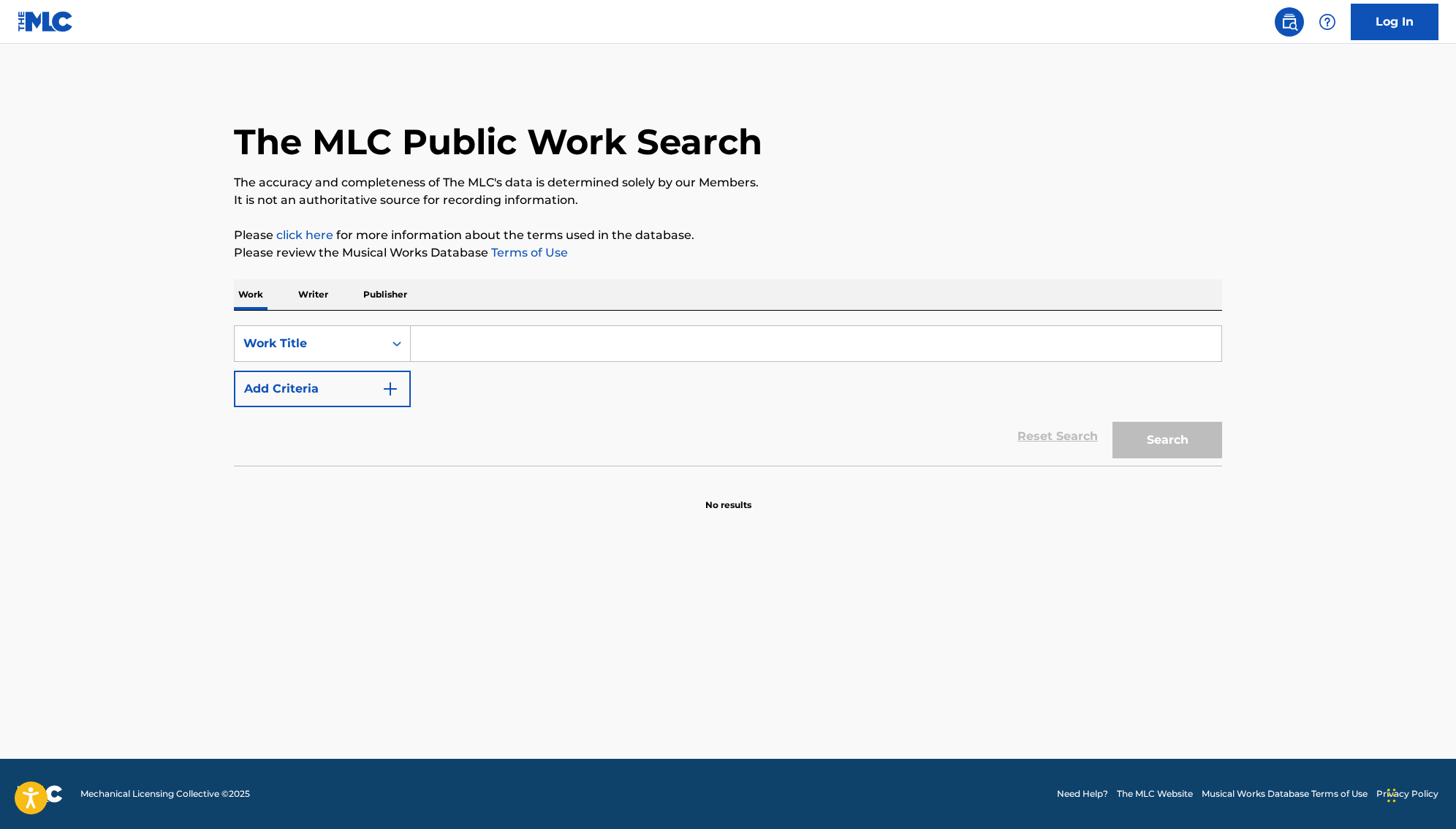
click at [503, 330] on input "Search Form" at bounding box center [816, 344] width 811 height 35
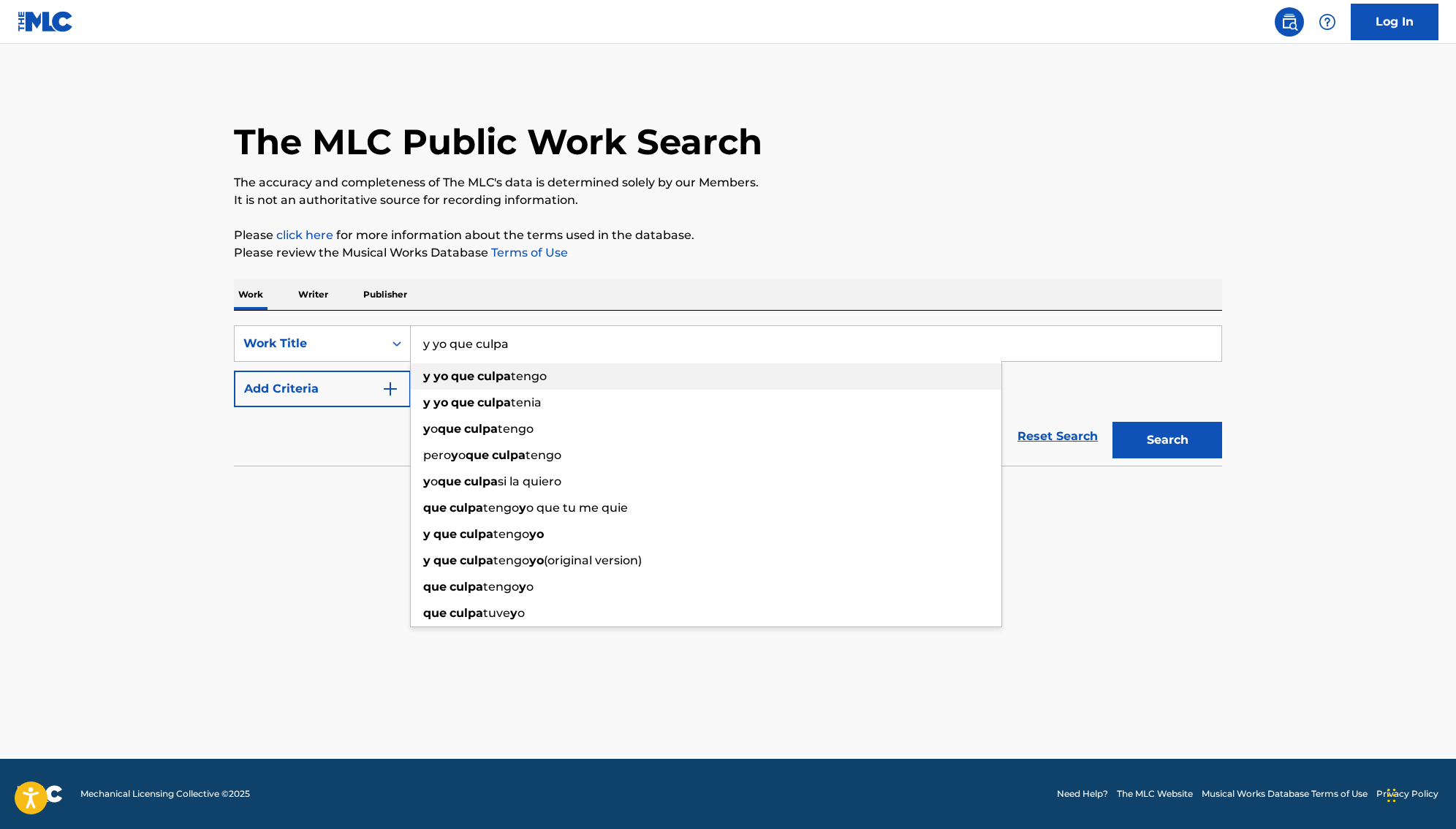
click at [547, 370] on span "tengo" at bounding box center [528, 376] width 36 height 14
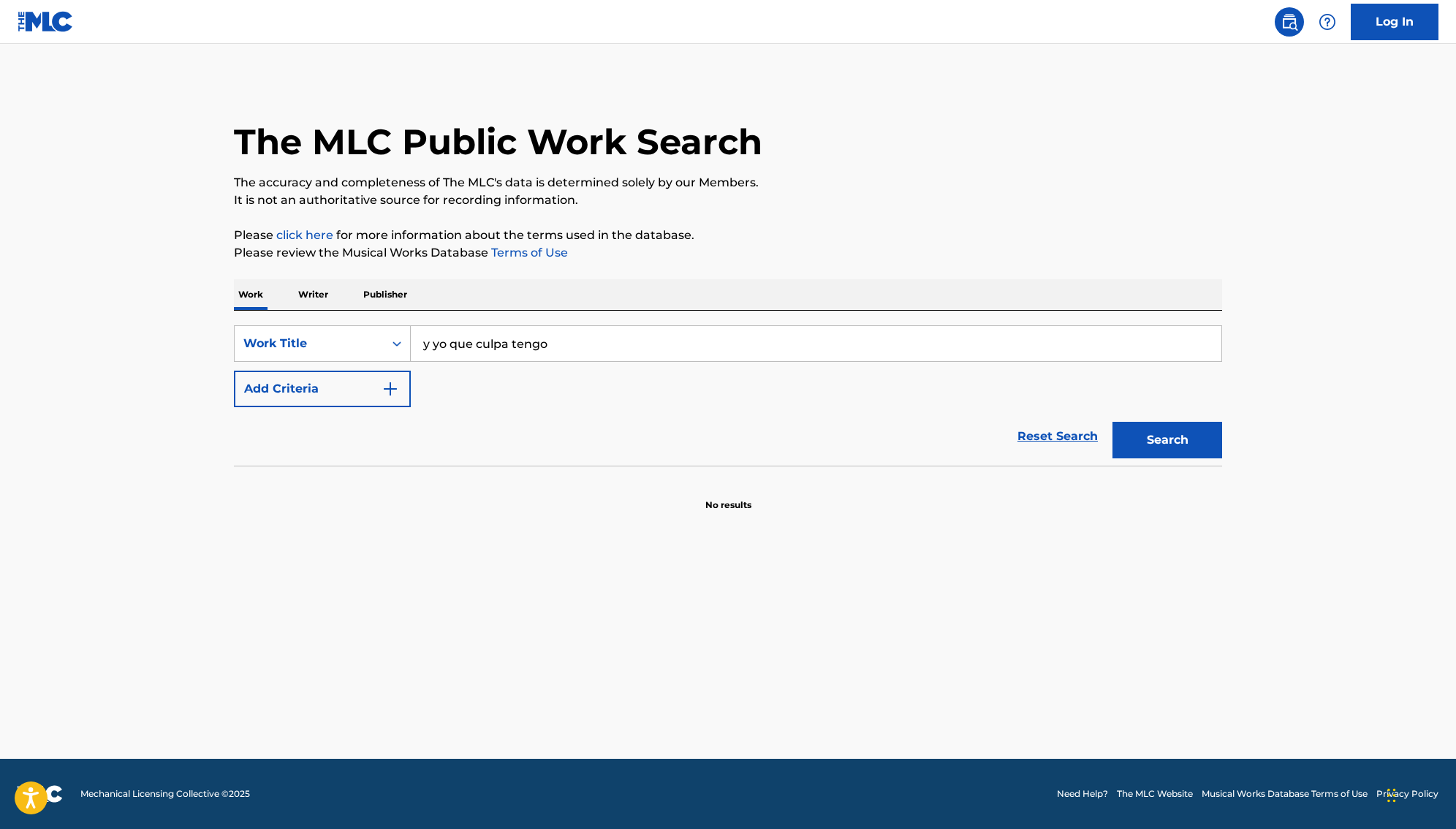
click at [1148, 448] on button "Search" at bounding box center [1167, 440] width 110 height 37
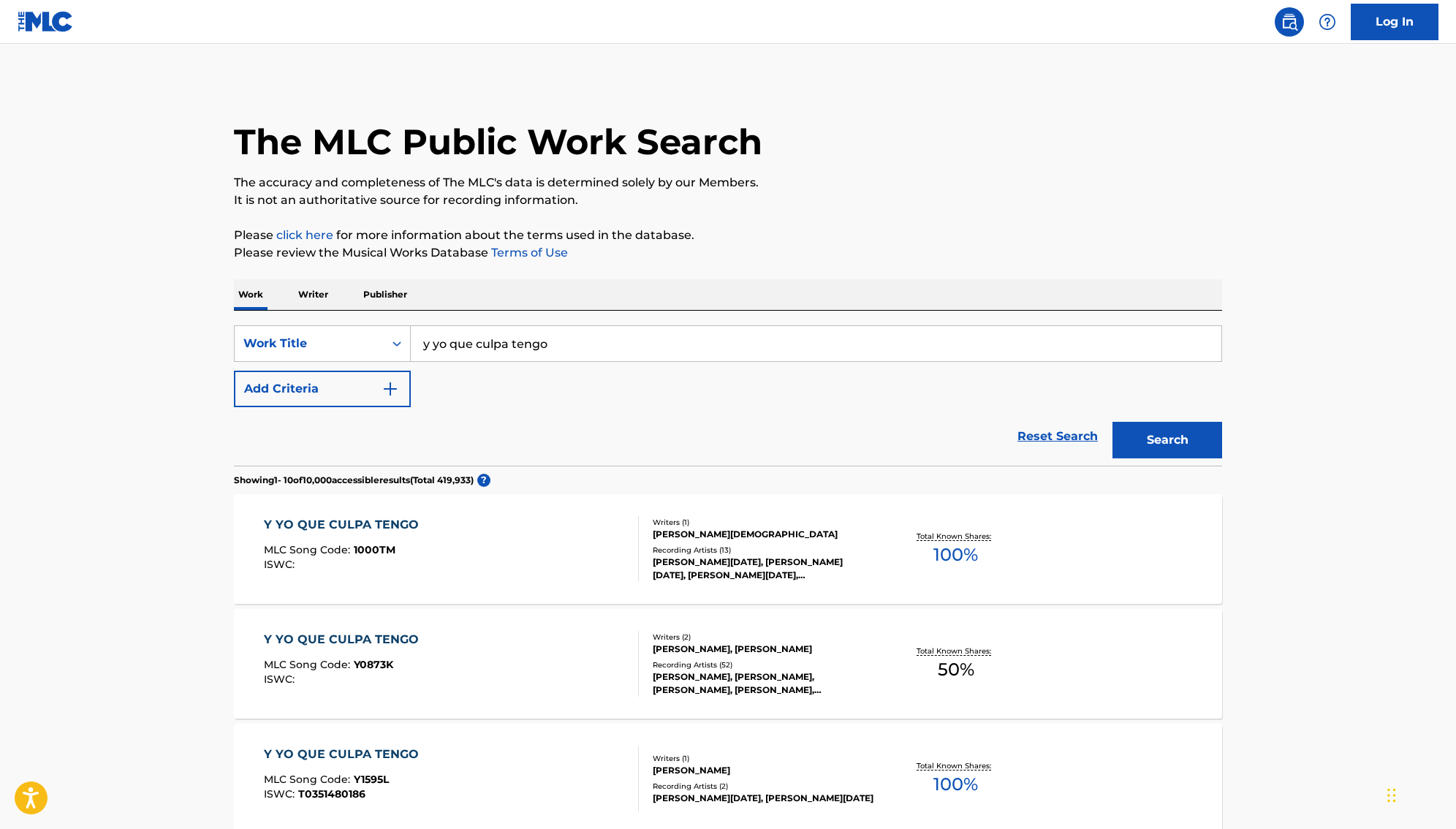
click at [435, 344] on input "y yo que culpa tengo" at bounding box center [816, 344] width 811 height 35
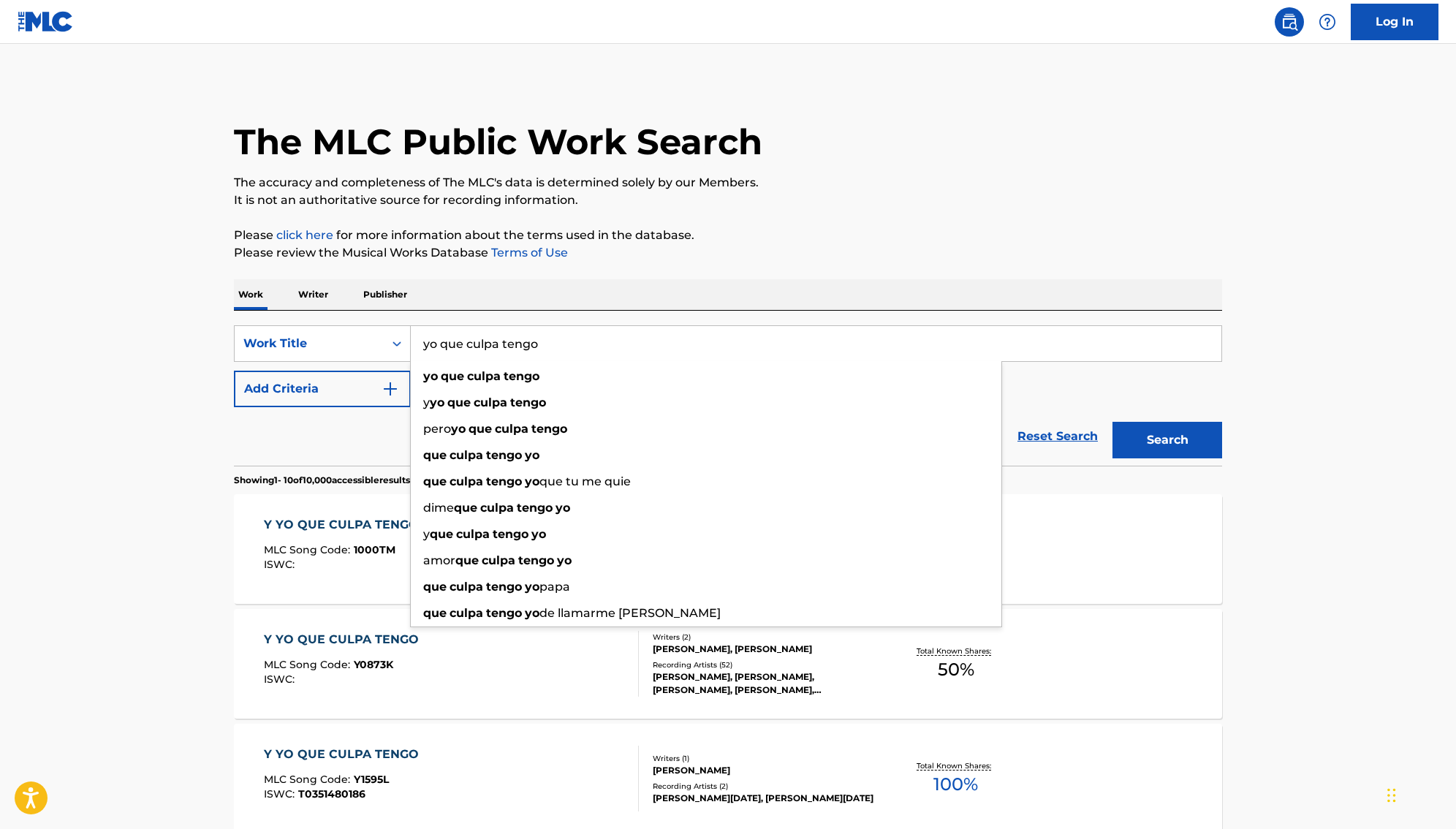
scroll to position [12, 0]
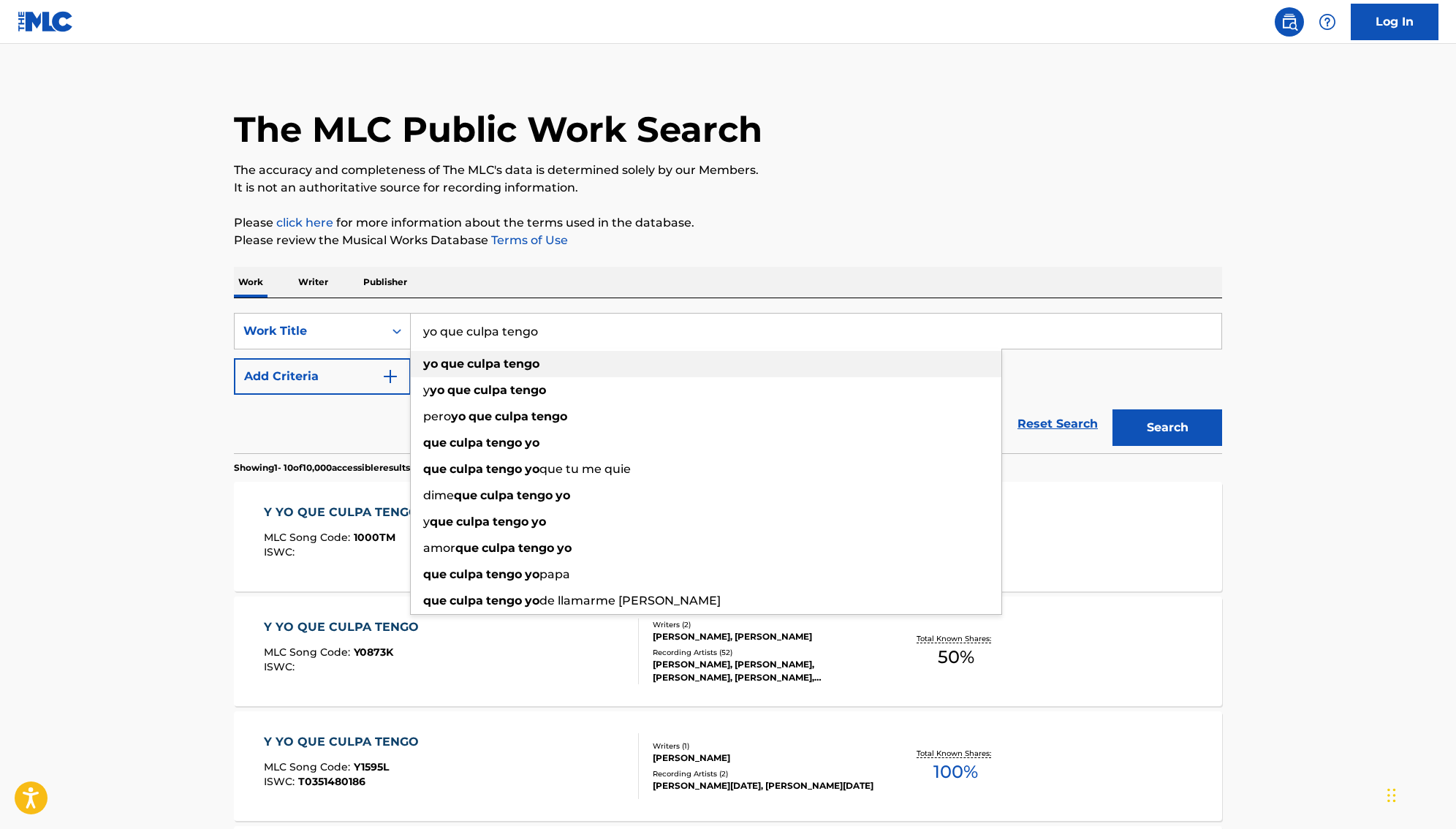
type input "yo que culpa tengo"
click at [684, 370] on div "yo que culpa tengo" at bounding box center [706, 364] width 591 height 27
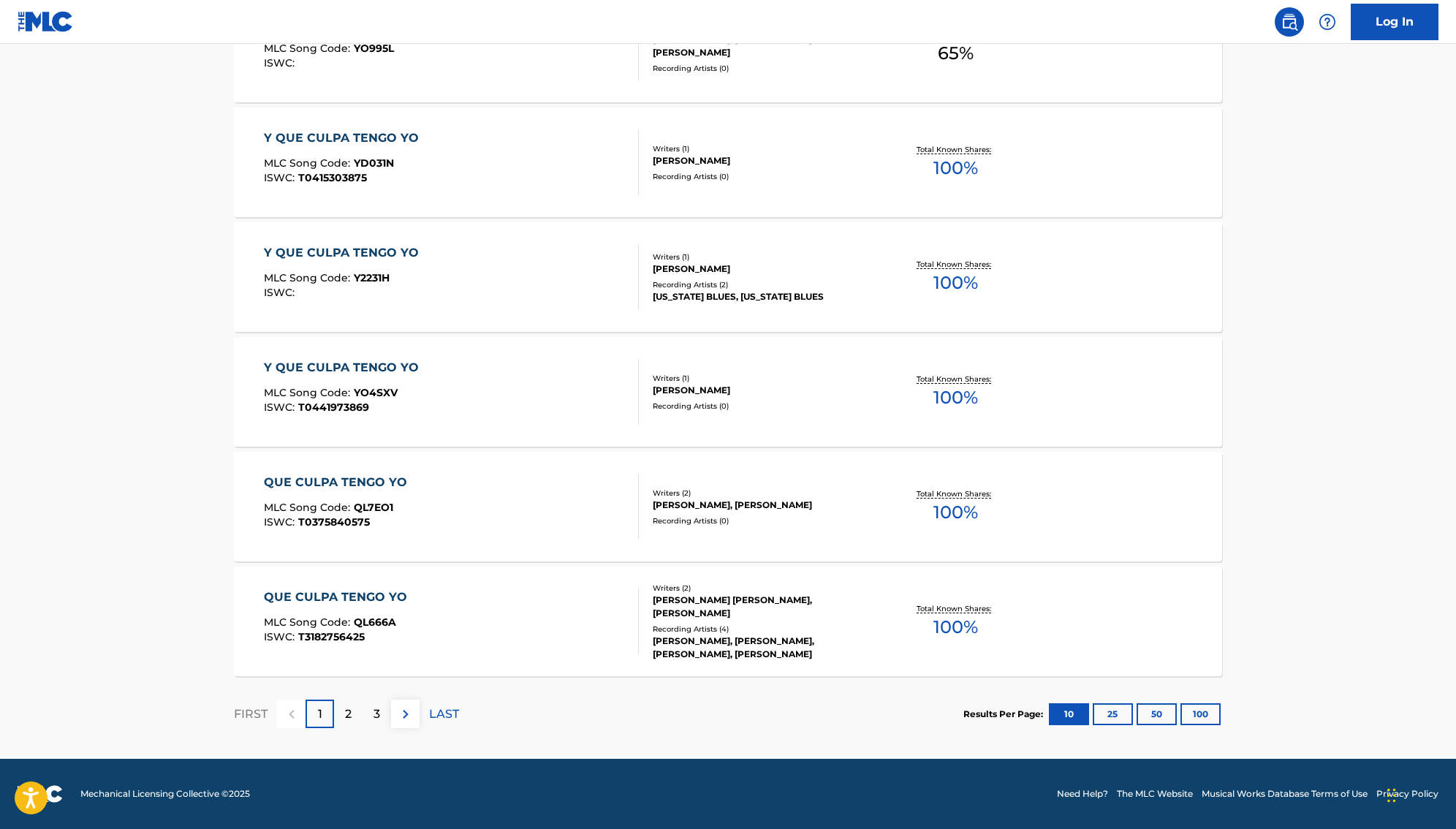
scroll to position [0, 0]
